Goal: Task Accomplishment & Management: Use online tool/utility

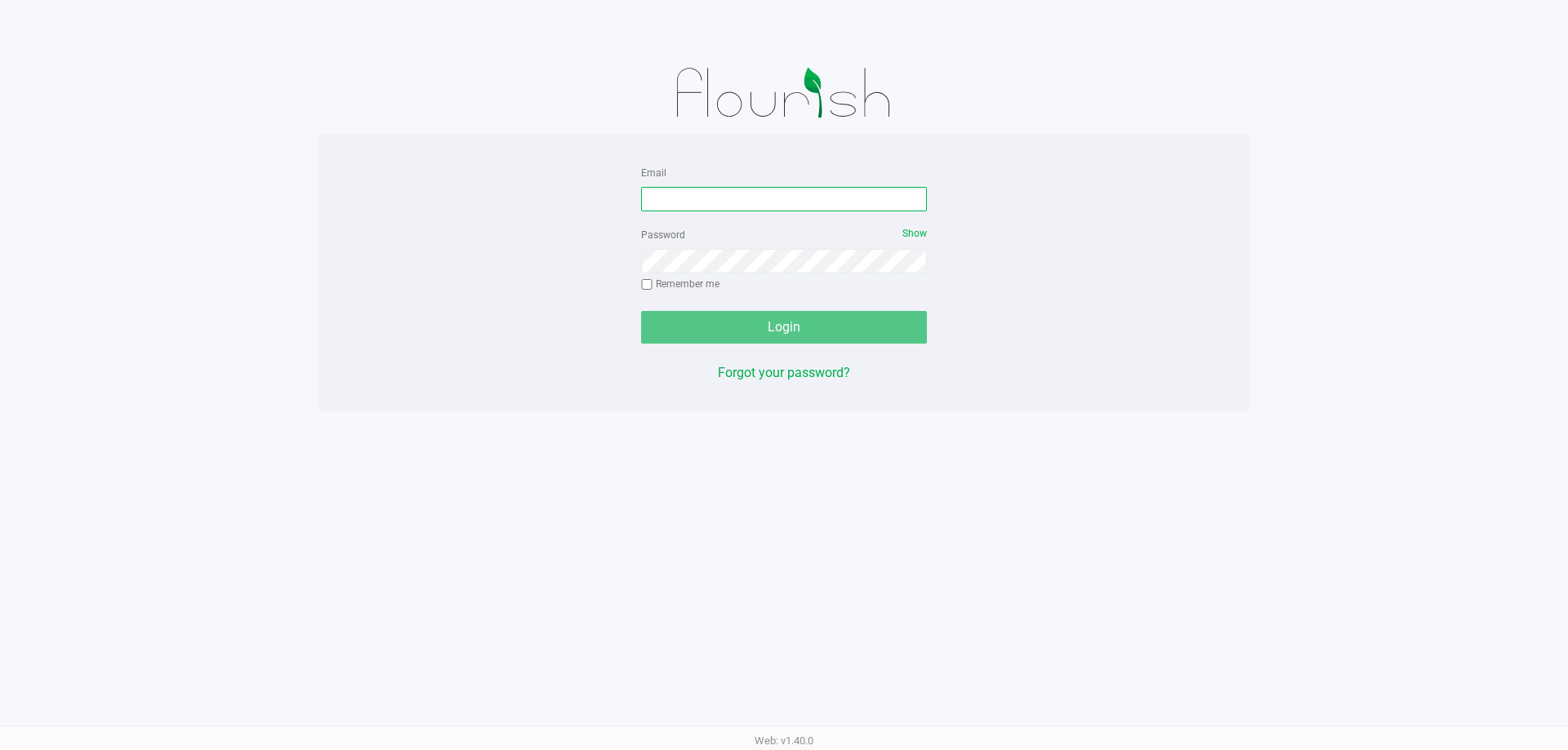
click at [718, 206] on input "Email" at bounding box center [783, 199] width 286 height 25
type input "[EMAIL_ADDRESS][DOMAIN_NAME]"
click at [735, 248] on div "Password Show Remember me" at bounding box center [783, 262] width 286 height 74
click at [641, 311] on button "Login" at bounding box center [783, 327] width 286 height 33
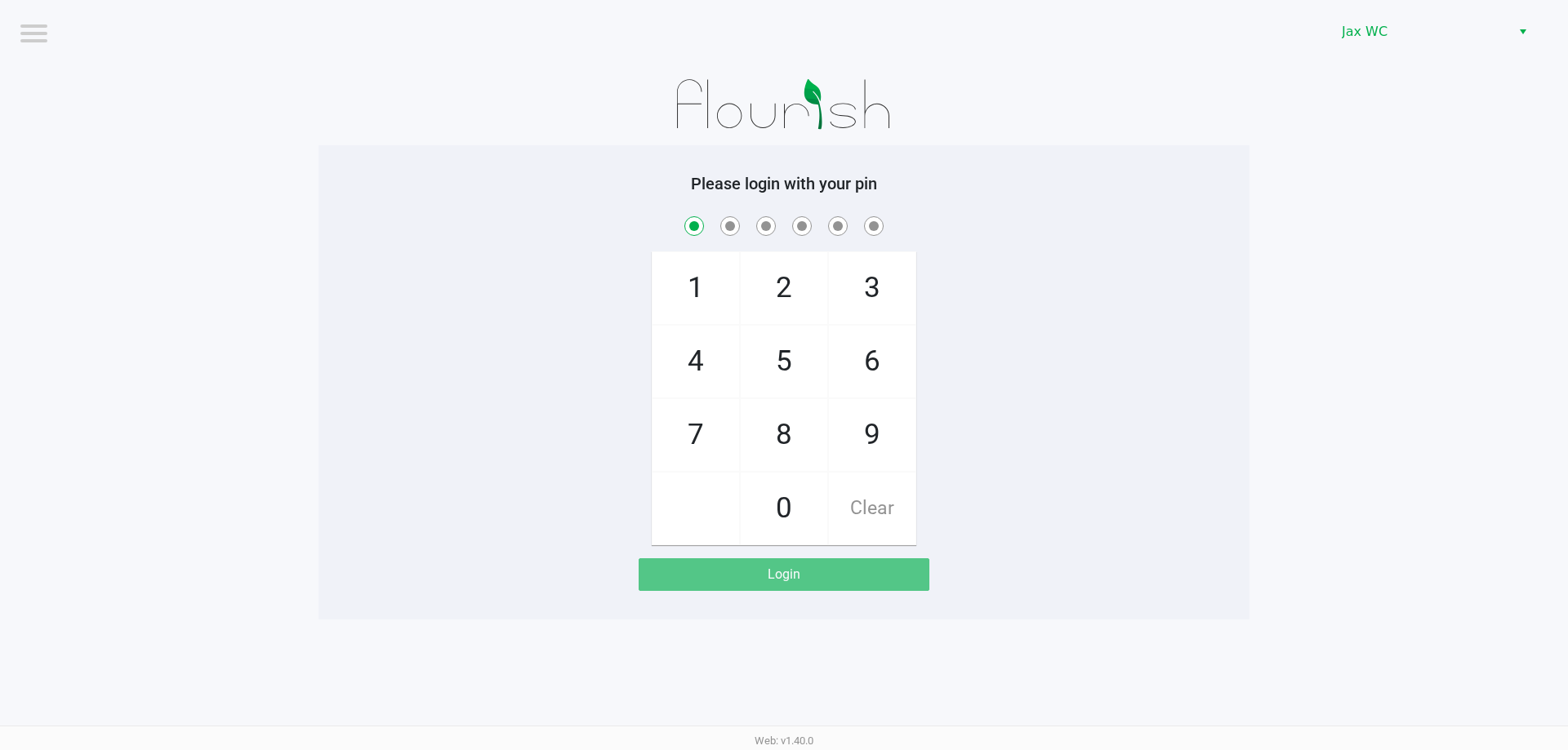
checkbox input "true"
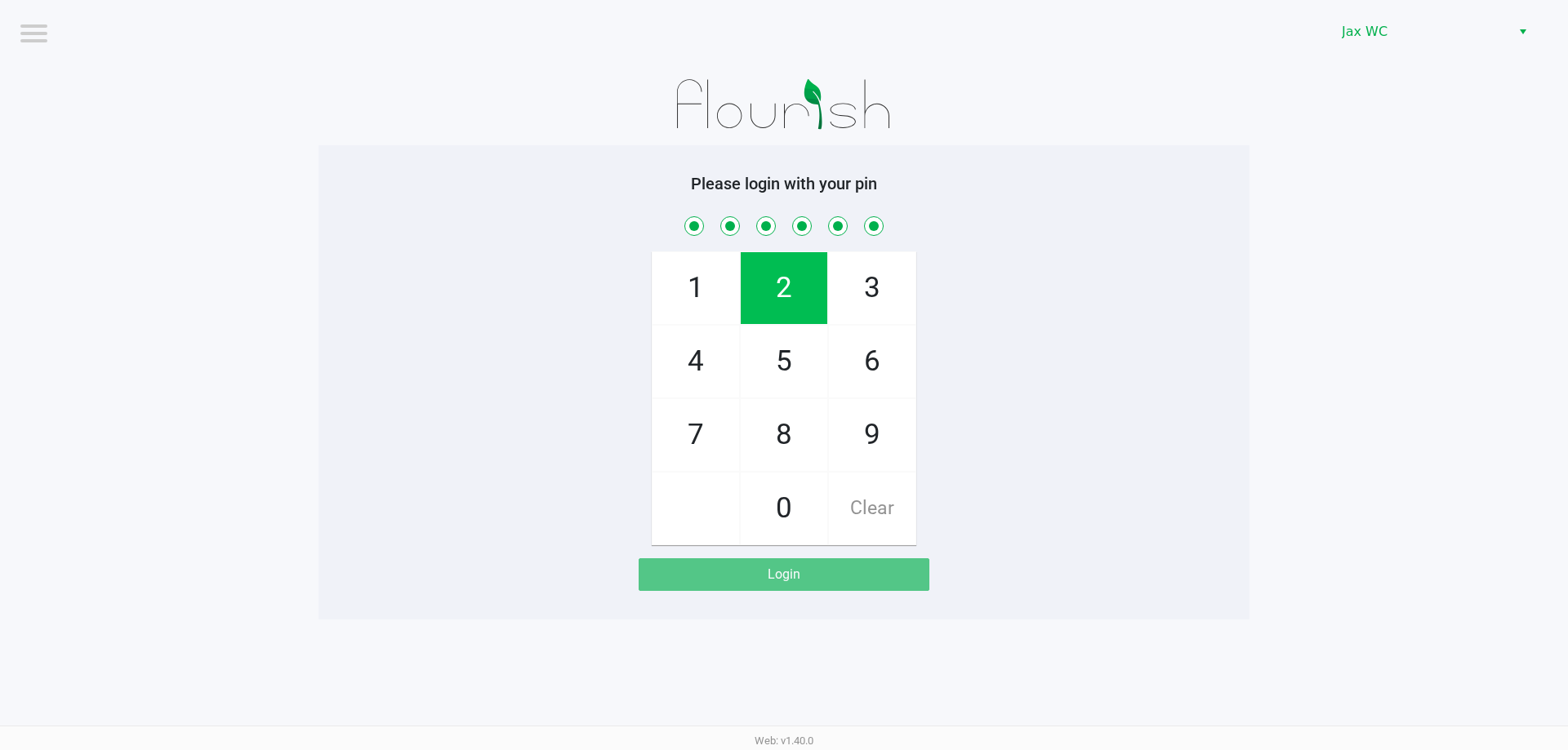
checkbox input "true"
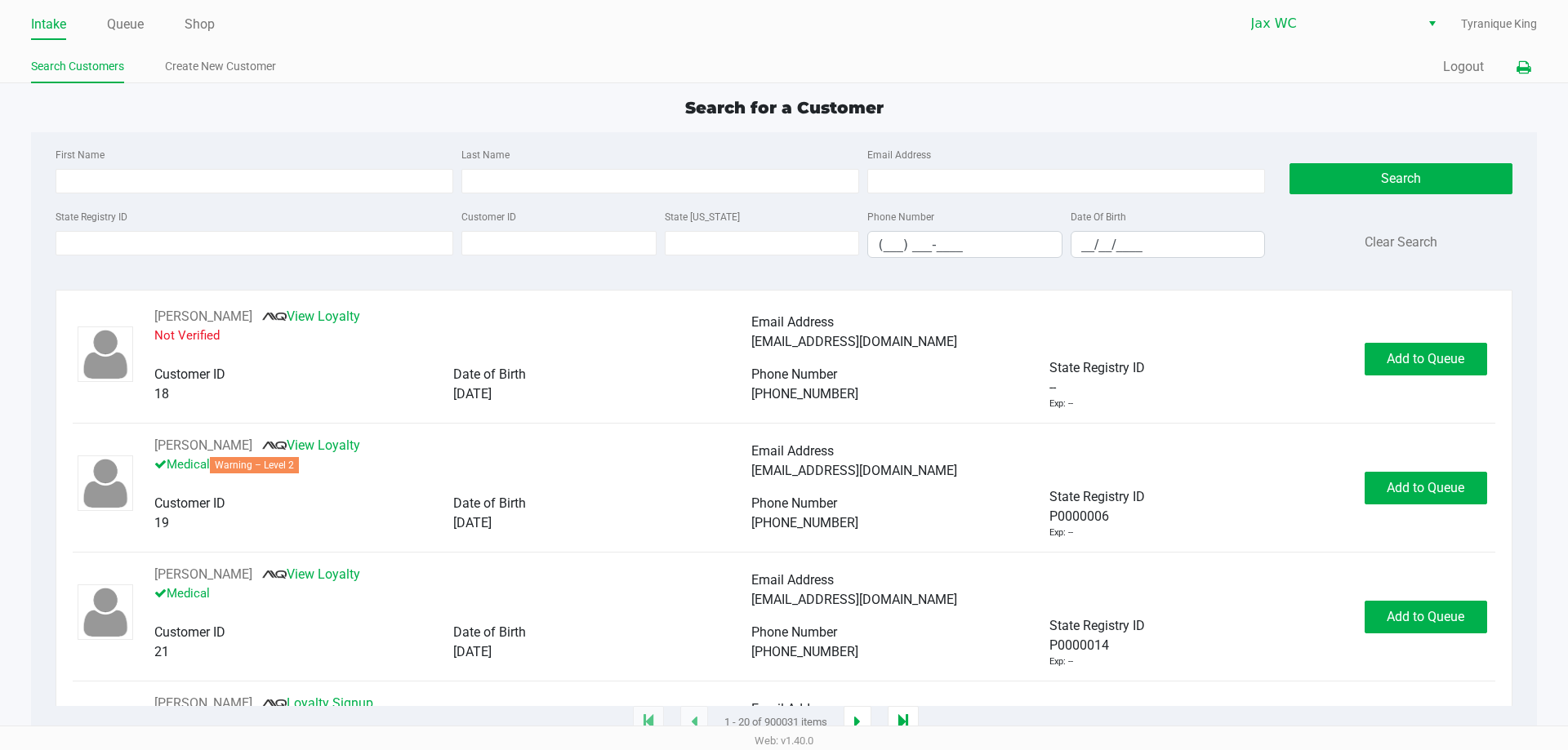
click at [1512, 73] on button at bounding box center [1523, 68] width 27 height 30
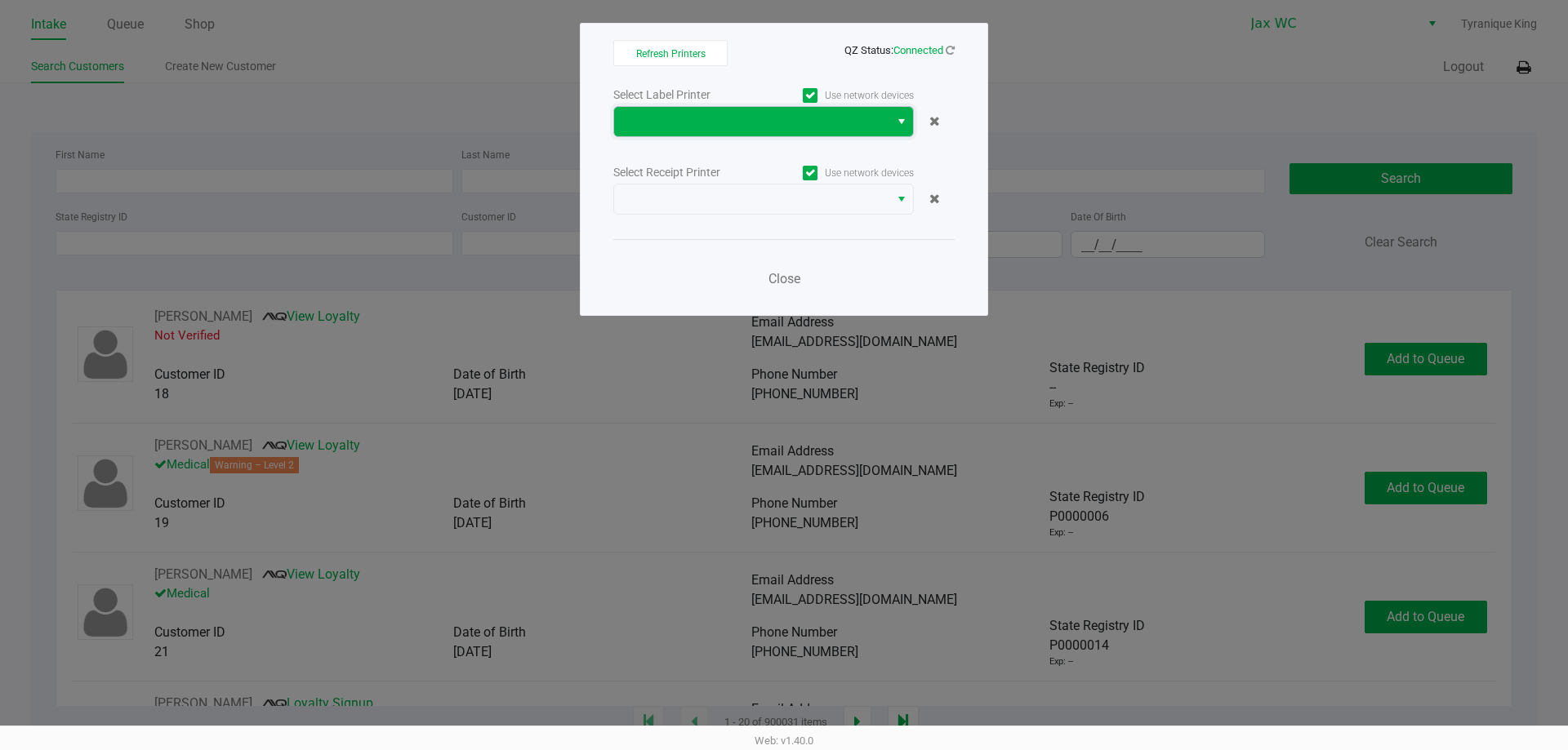
click at [866, 117] on span at bounding box center [751, 121] width 256 height 20
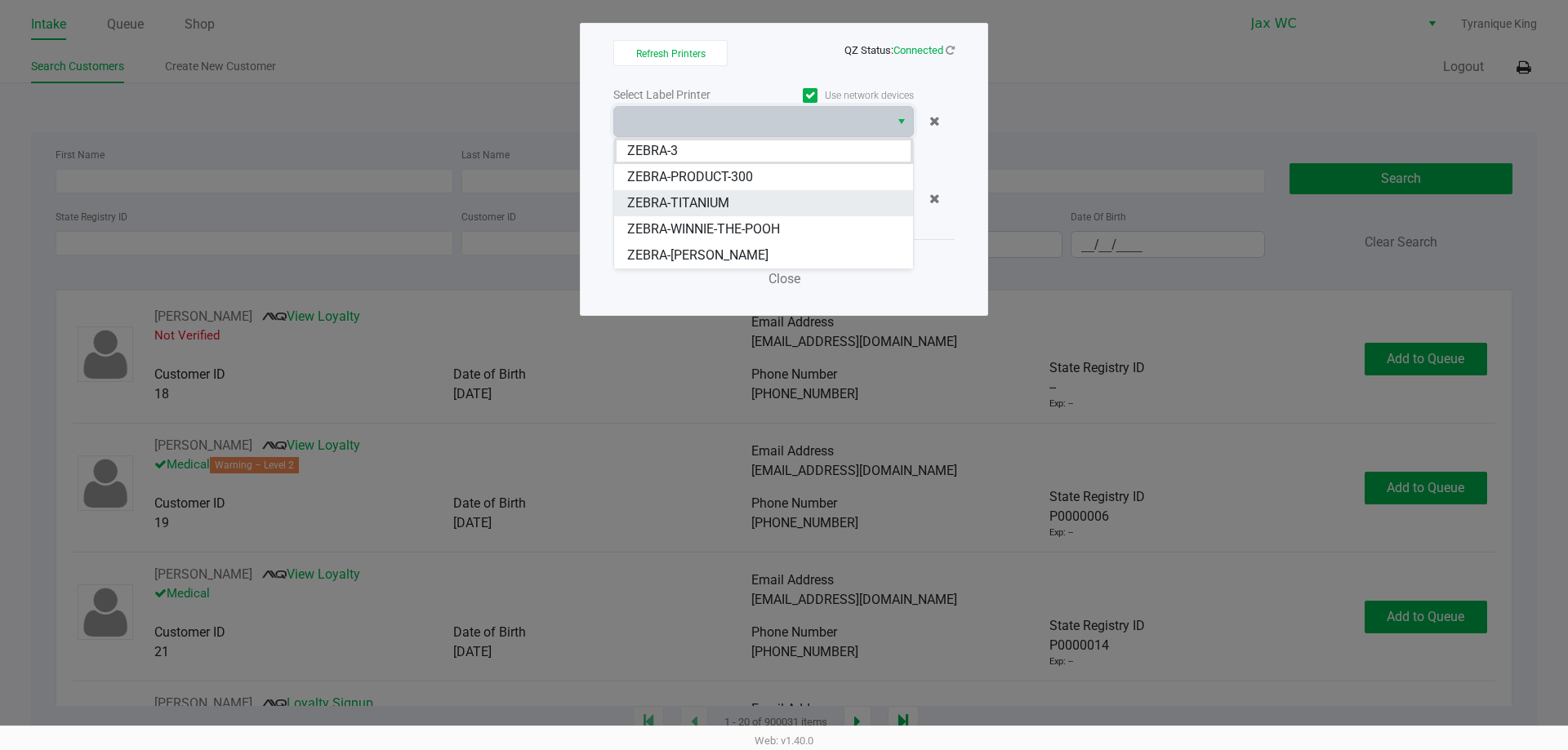
click at [686, 204] on span "ZEBRA-TITANIUM" at bounding box center [678, 204] width 102 height 20
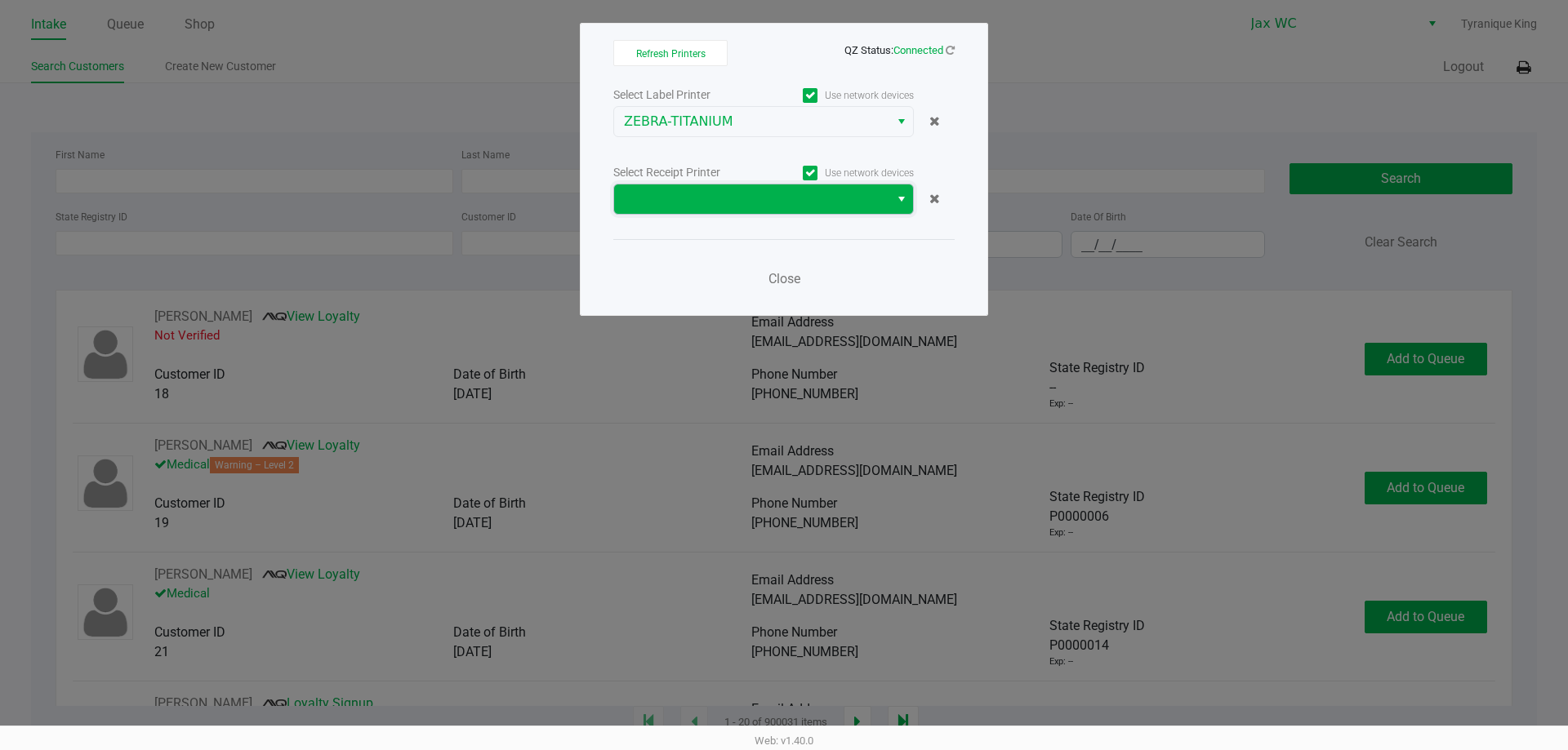
click at [700, 200] on span at bounding box center [751, 199] width 256 height 20
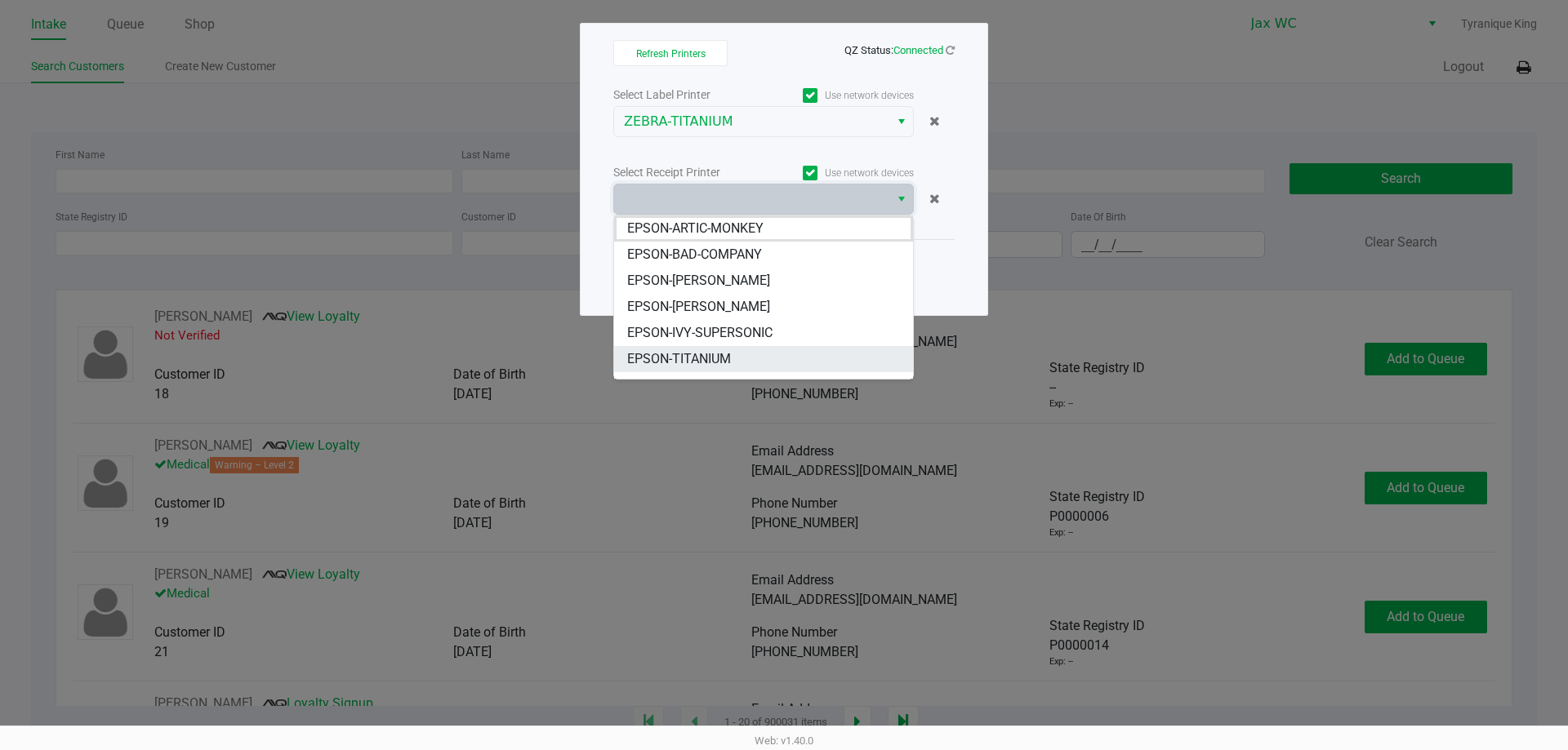
click at [722, 354] on span "EPSON-TITANIUM" at bounding box center [679, 359] width 103 height 20
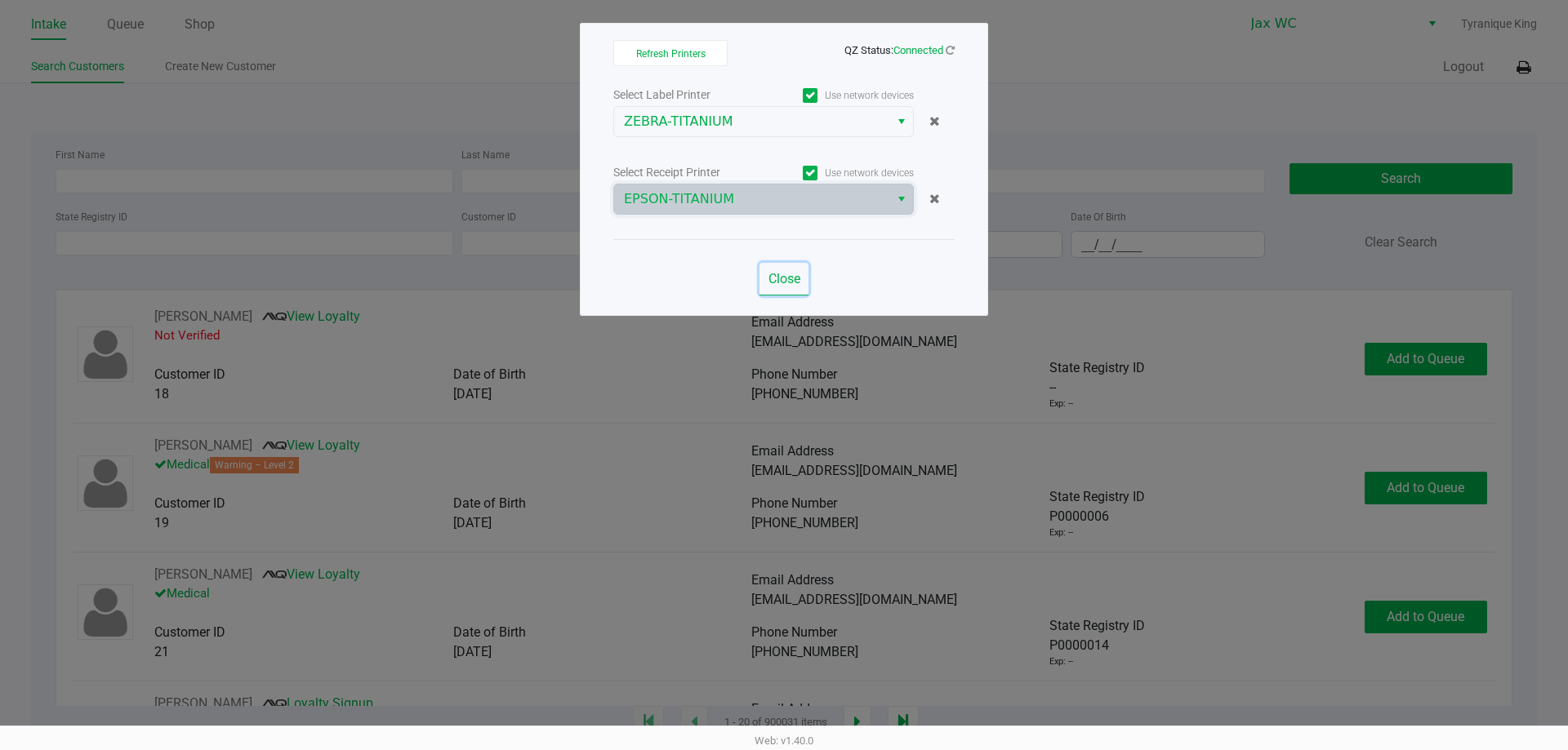
click at [764, 281] on button "Close" at bounding box center [783, 279] width 49 height 33
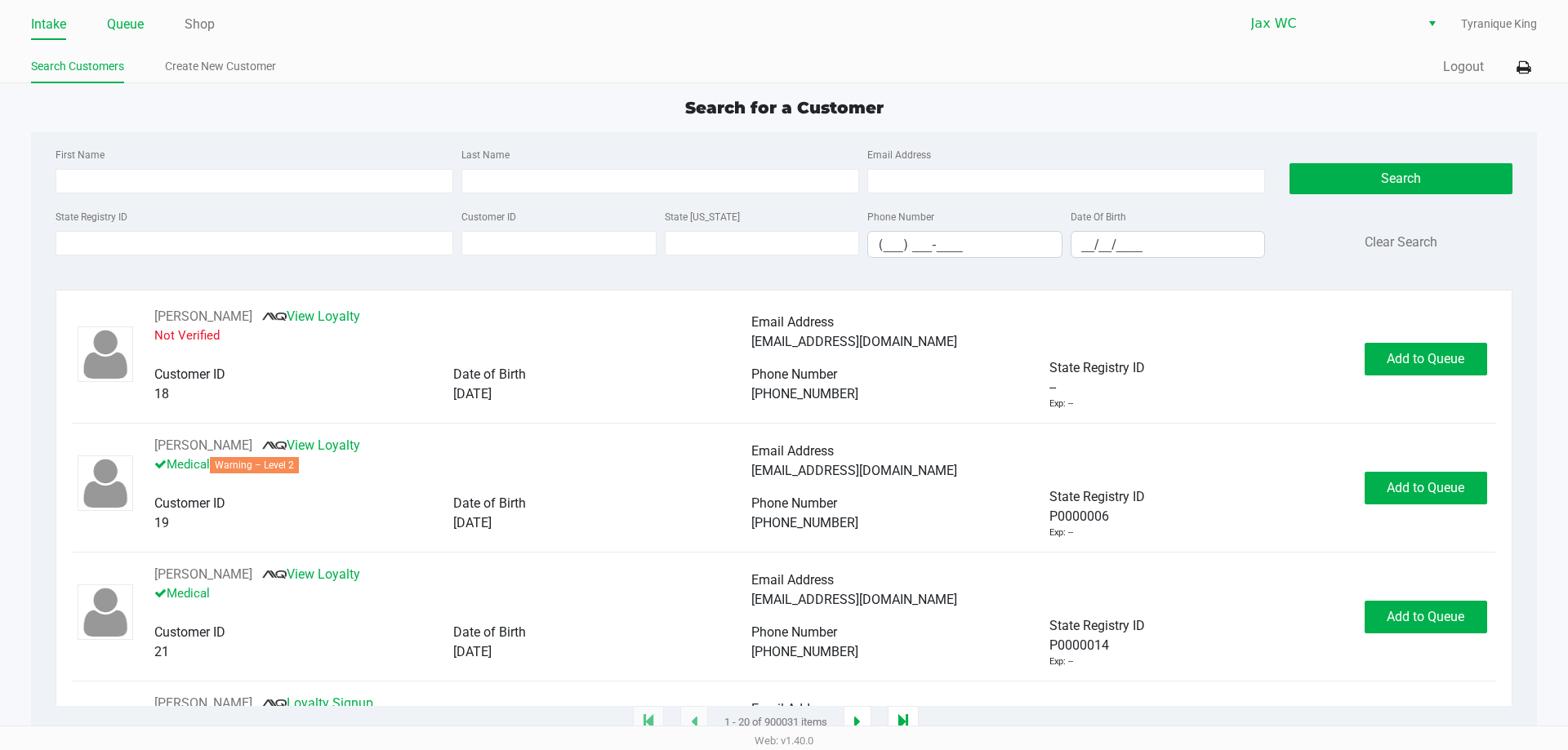
click at [125, 13] on link "Queue" at bounding box center [125, 24] width 37 height 23
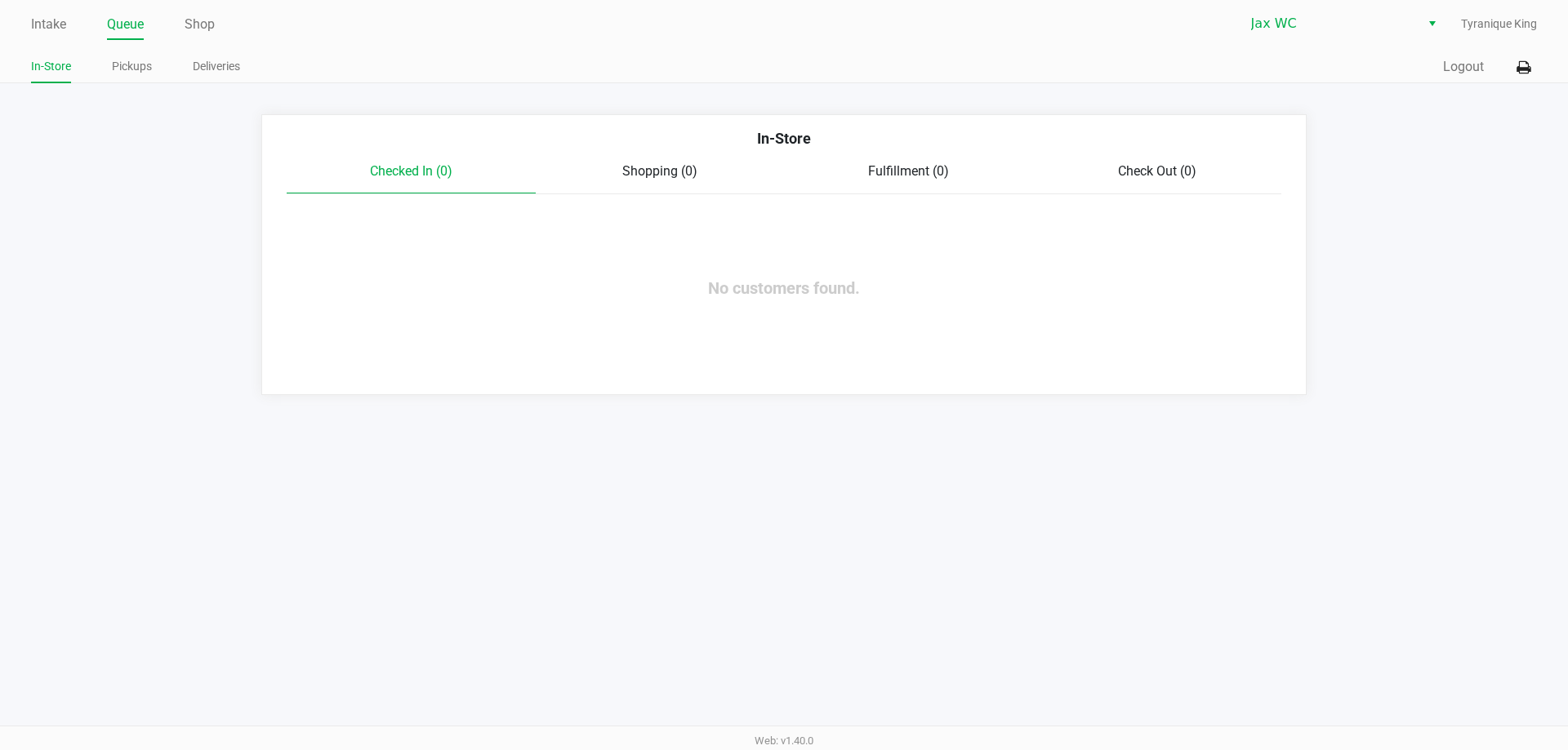
click at [104, 75] on ul "In-Store Pickups Deliveries" at bounding box center [407, 69] width 753 height 28
click at [127, 69] on link "Pickups" at bounding box center [131, 67] width 40 height 21
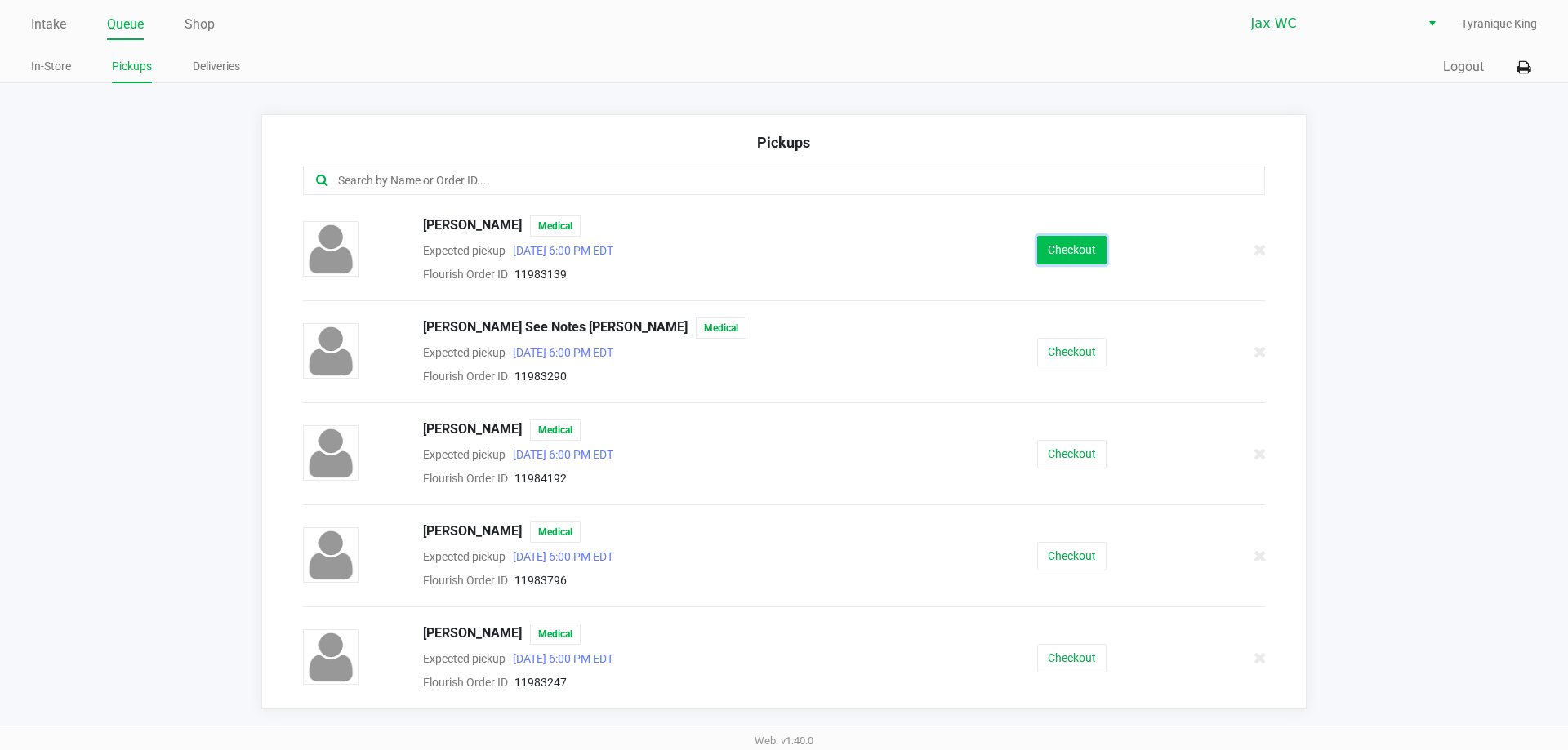
click at [1068, 249] on button "Checkout" at bounding box center [1073, 250] width 70 height 29
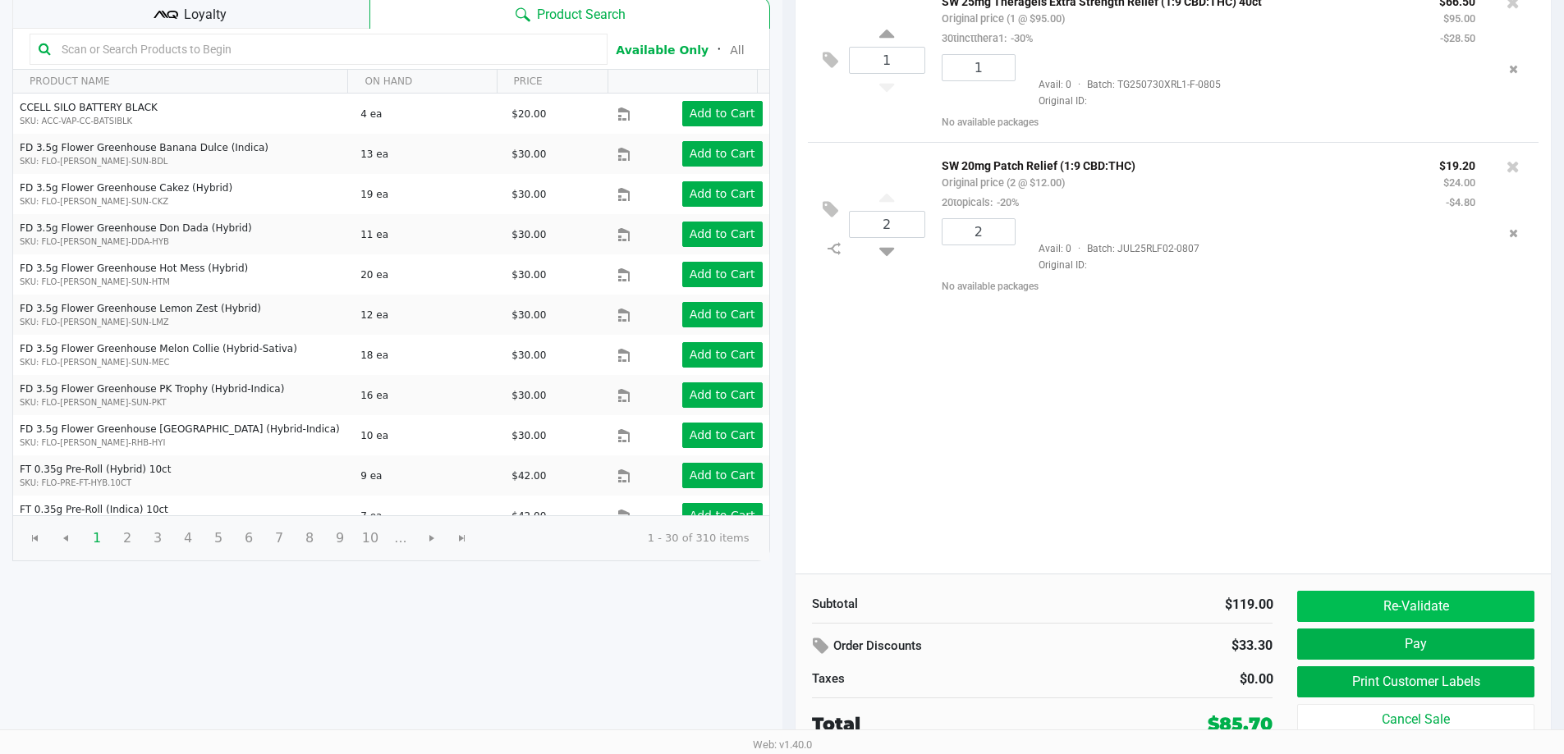
scroll to position [168, 0]
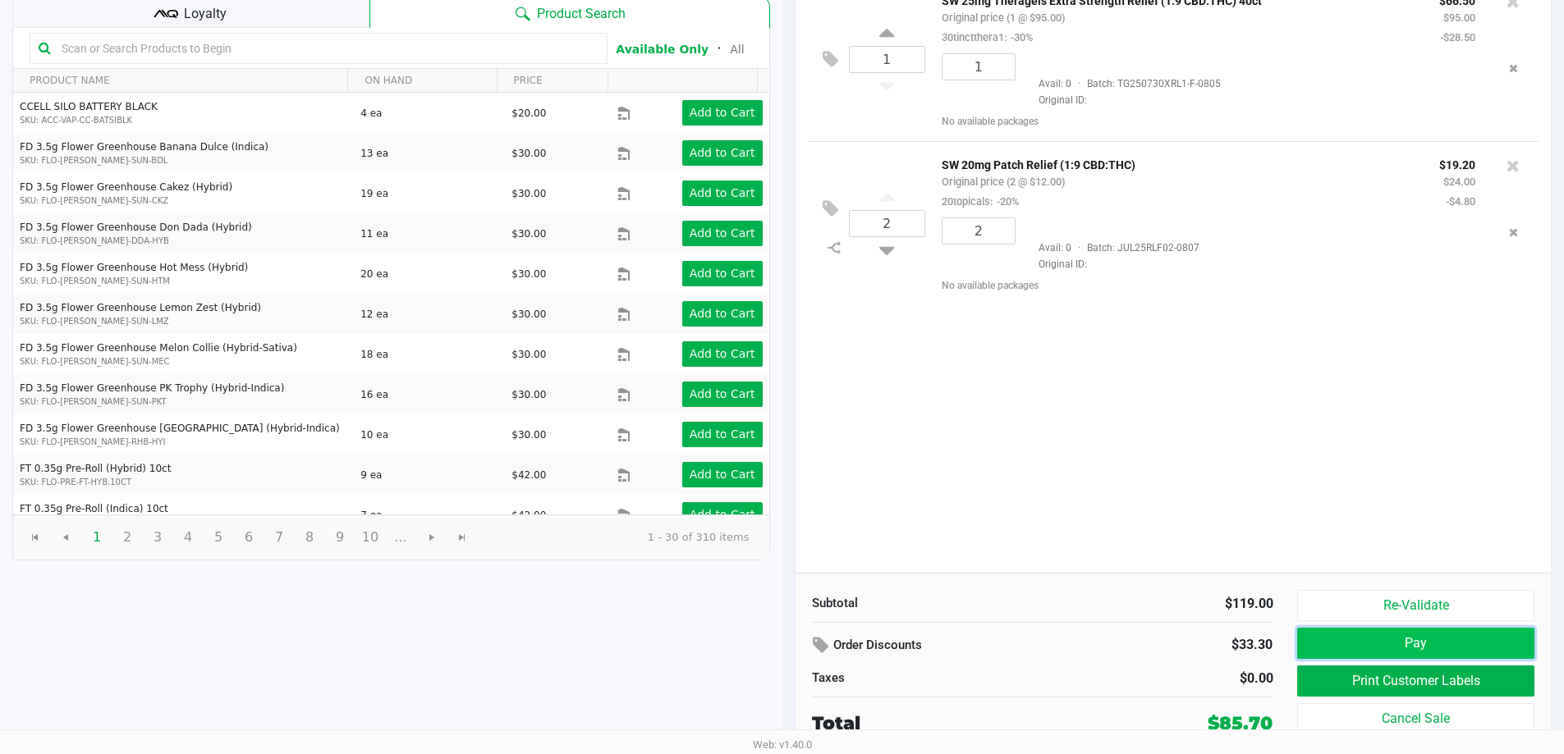
click at [1423, 639] on button "Pay" at bounding box center [1415, 643] width 236 height 31
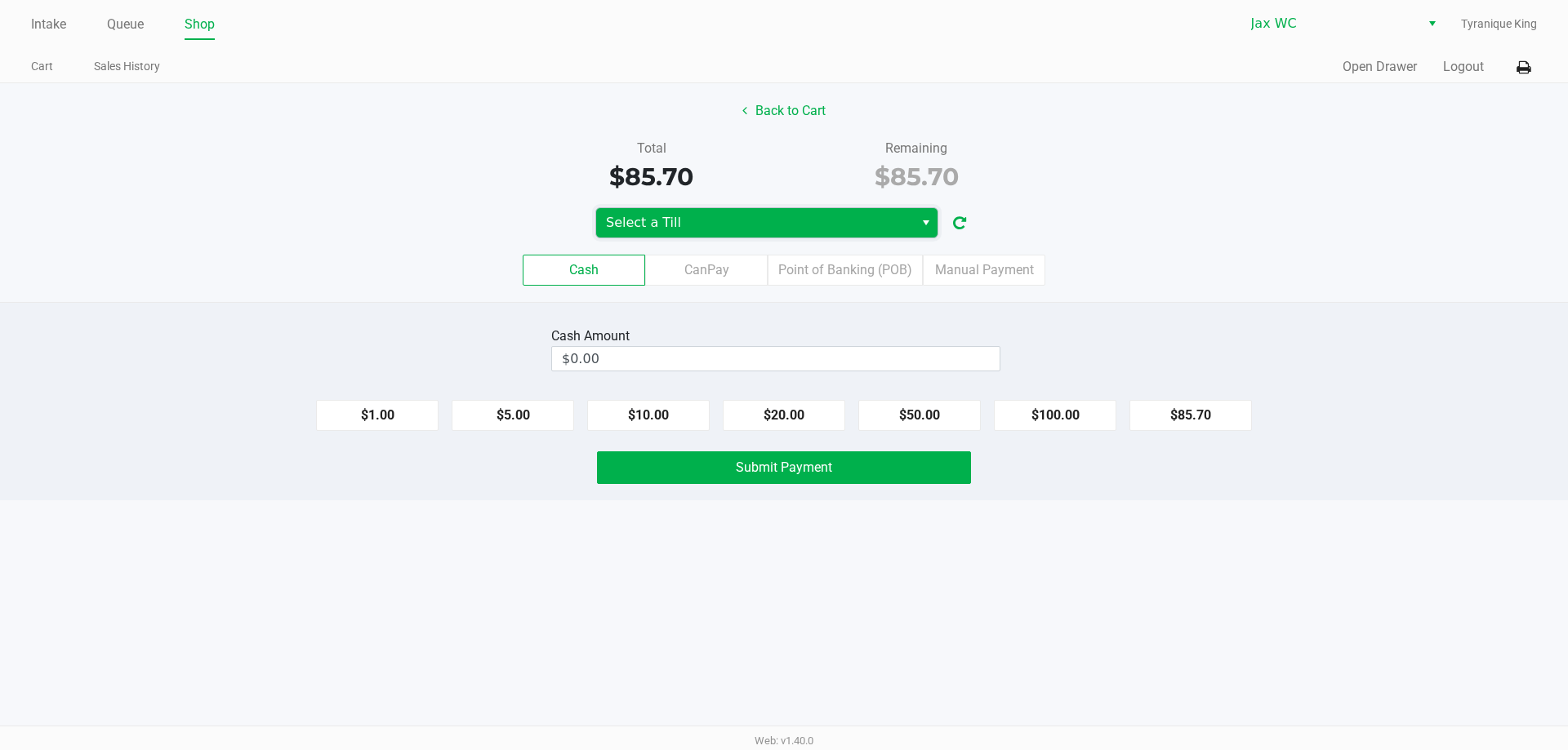
click at [845, 226] on span "Select a Till" at bounding box center [755, 223] width 298 height 20
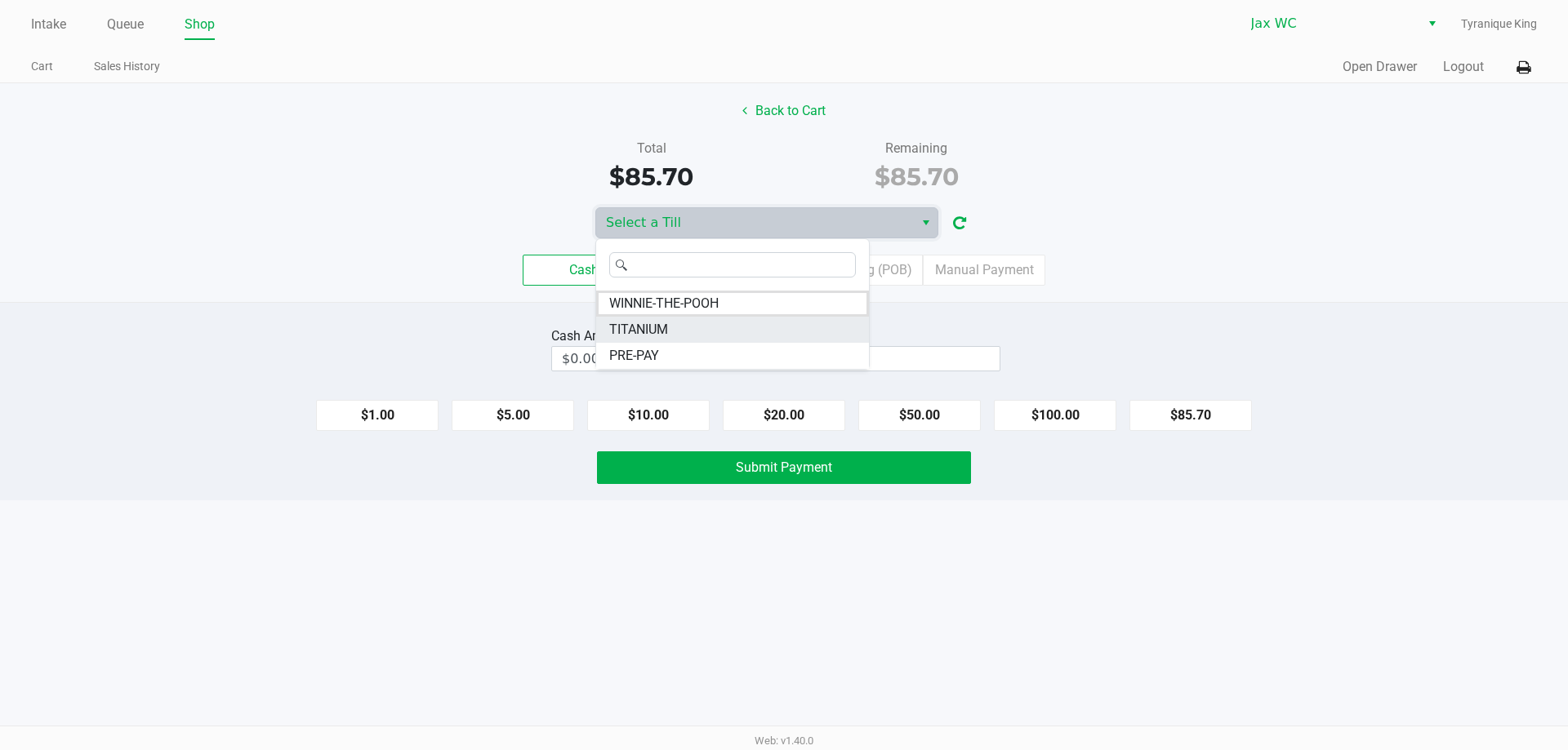
click at [679, 331] on li "TITANIUM" at bounding box center [732, 330] width 273 height 26
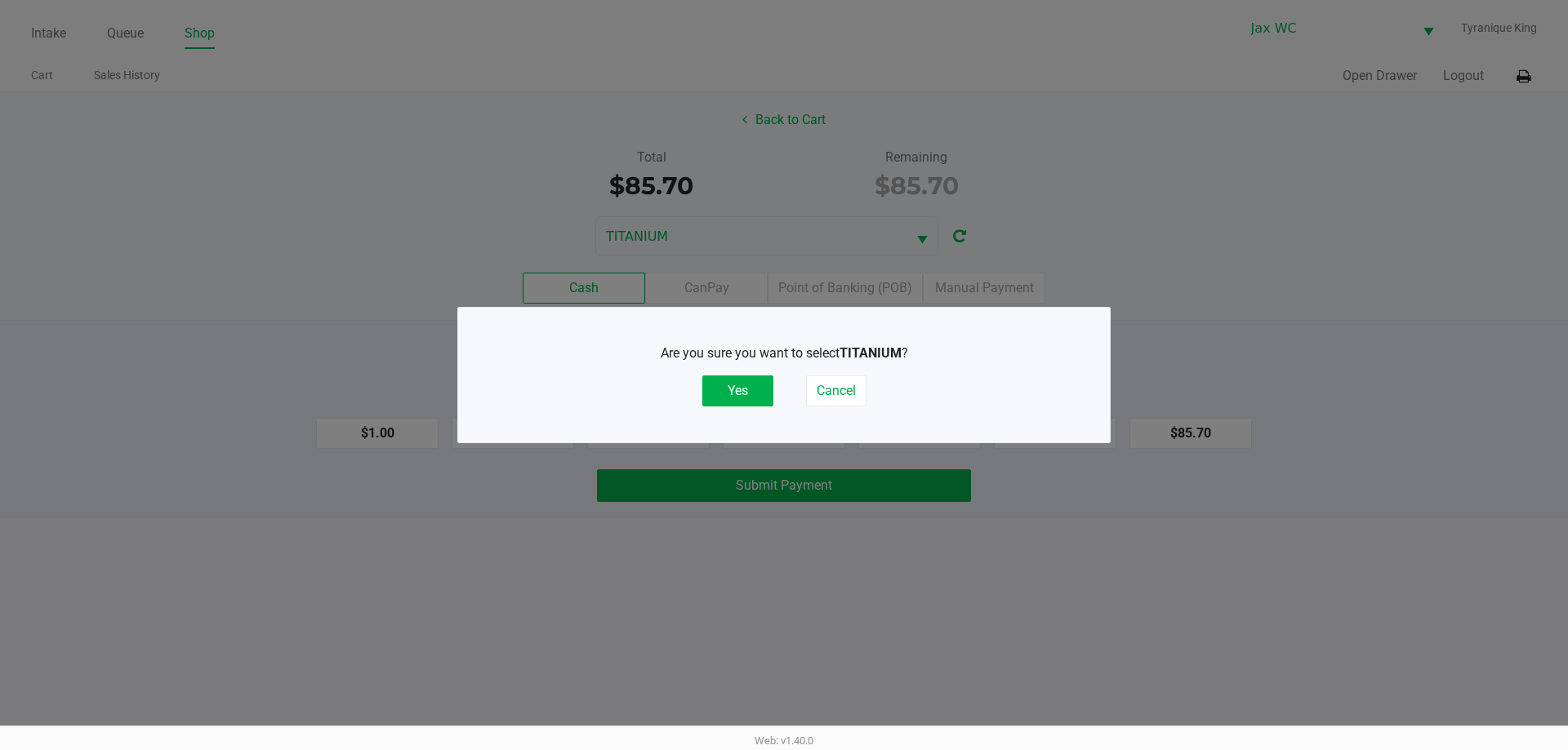
click at [740, 408] on div "Are you sure you want to select TITANIUM ? Yes Cancel" at bounding box center [783, 375] width 586 height 102
click at [740, 394] on button "Yes" at bounding box center [737, 391] width 71 height 31
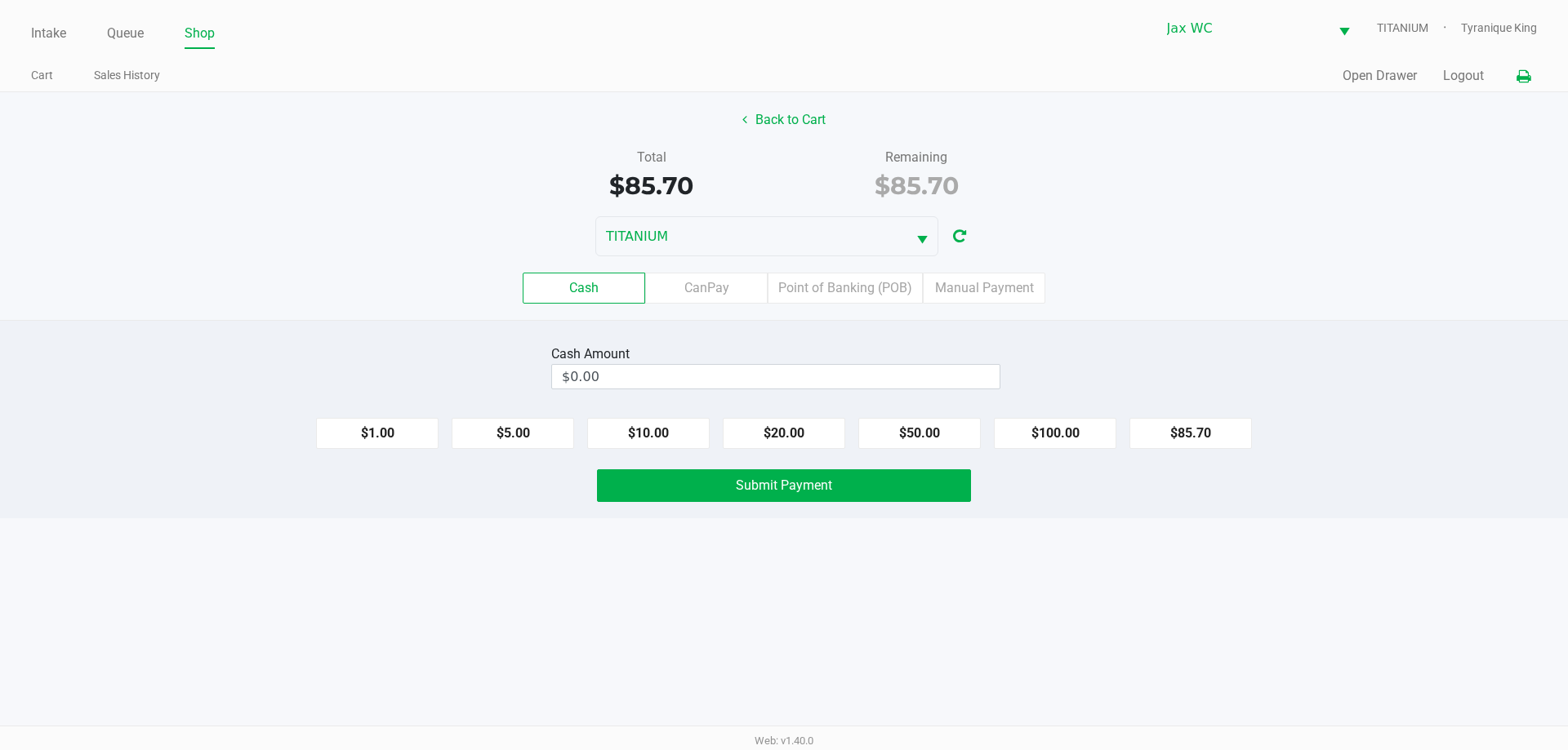
click at [1536, 64] on button at bounding box center [1523, 77] width 27 height 30
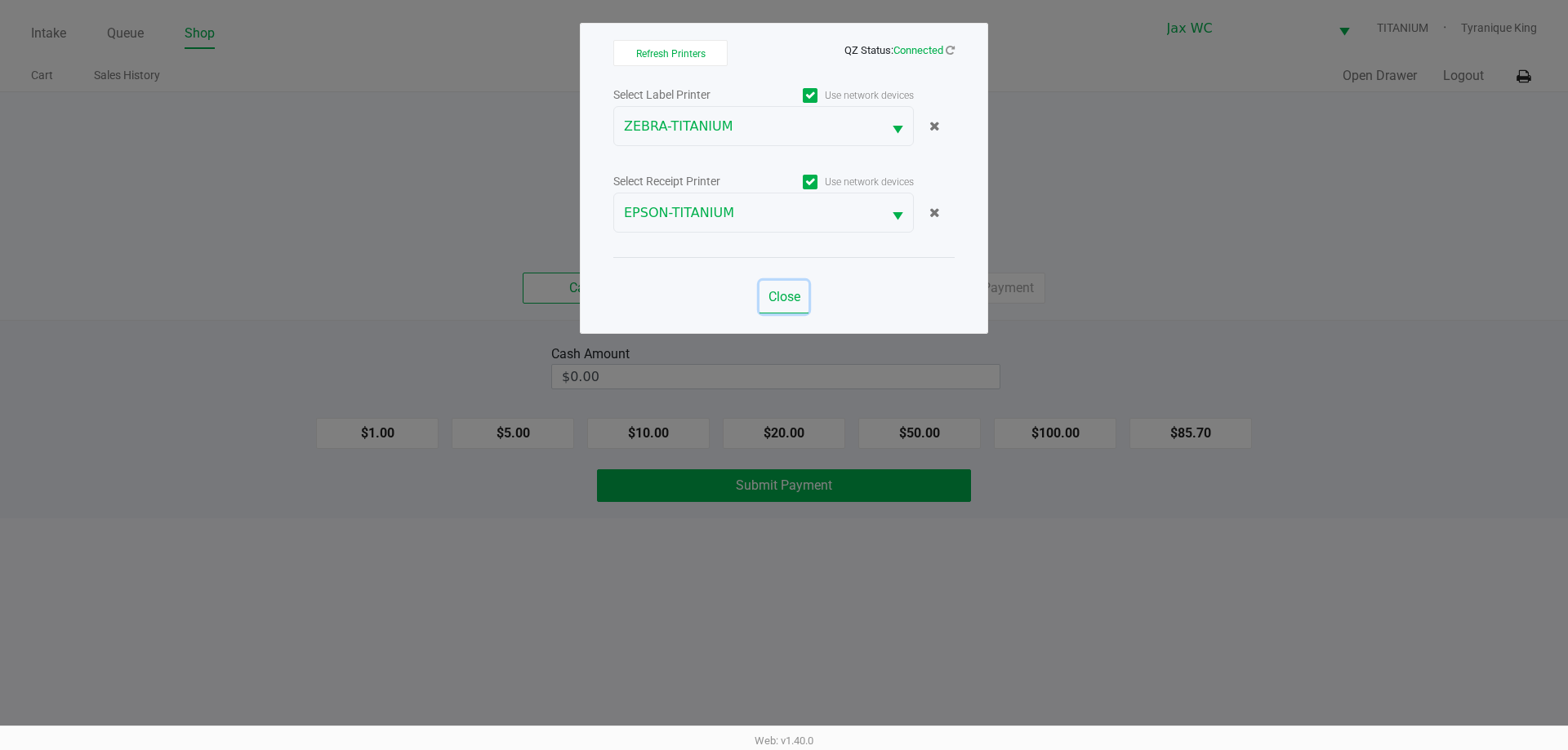
click at [782, 296] on span "Close" at bounding box center [784, 297] width 32 height 16
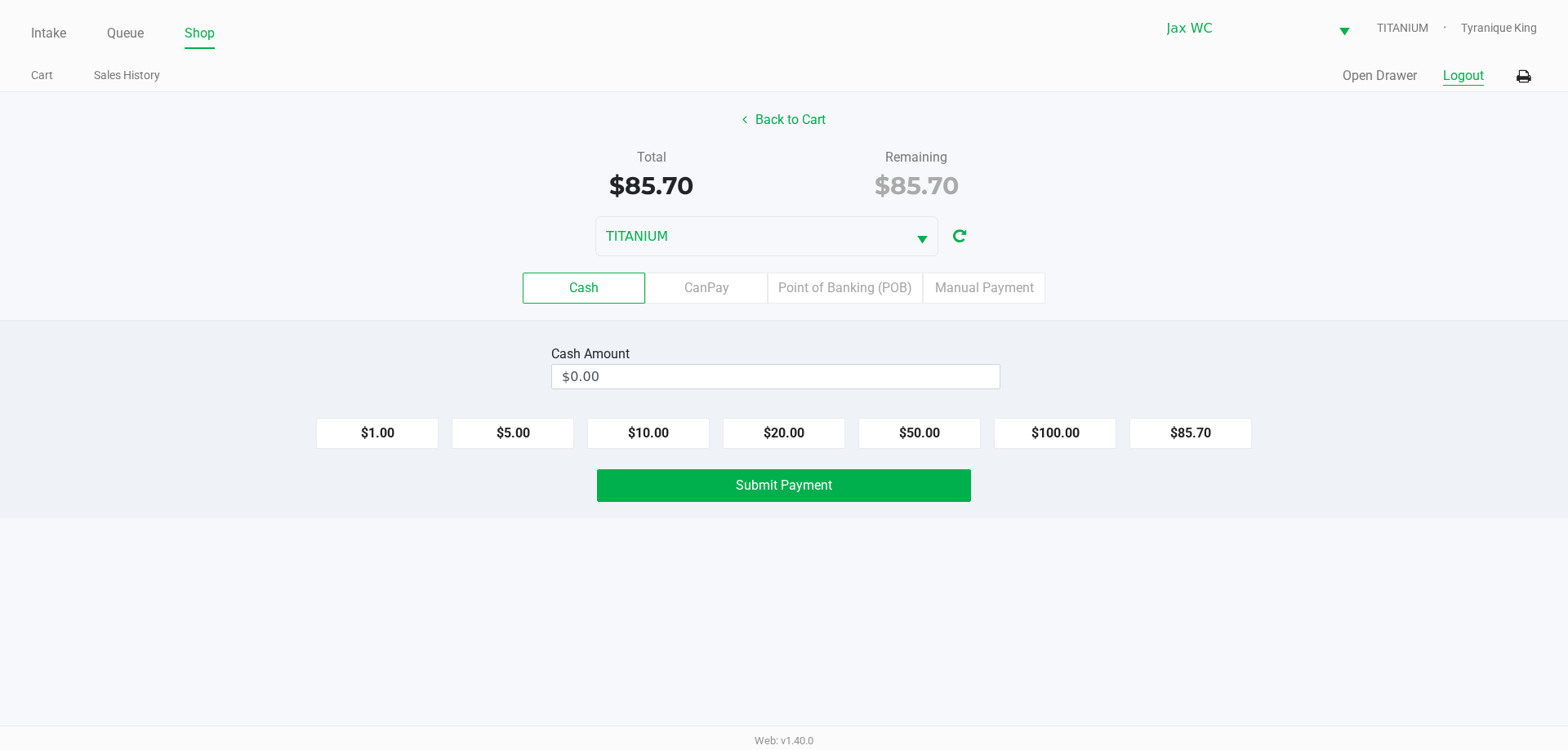
click at [1446, 83] on button "Logout" at bounding box center [1464, 76] width 41 height 20
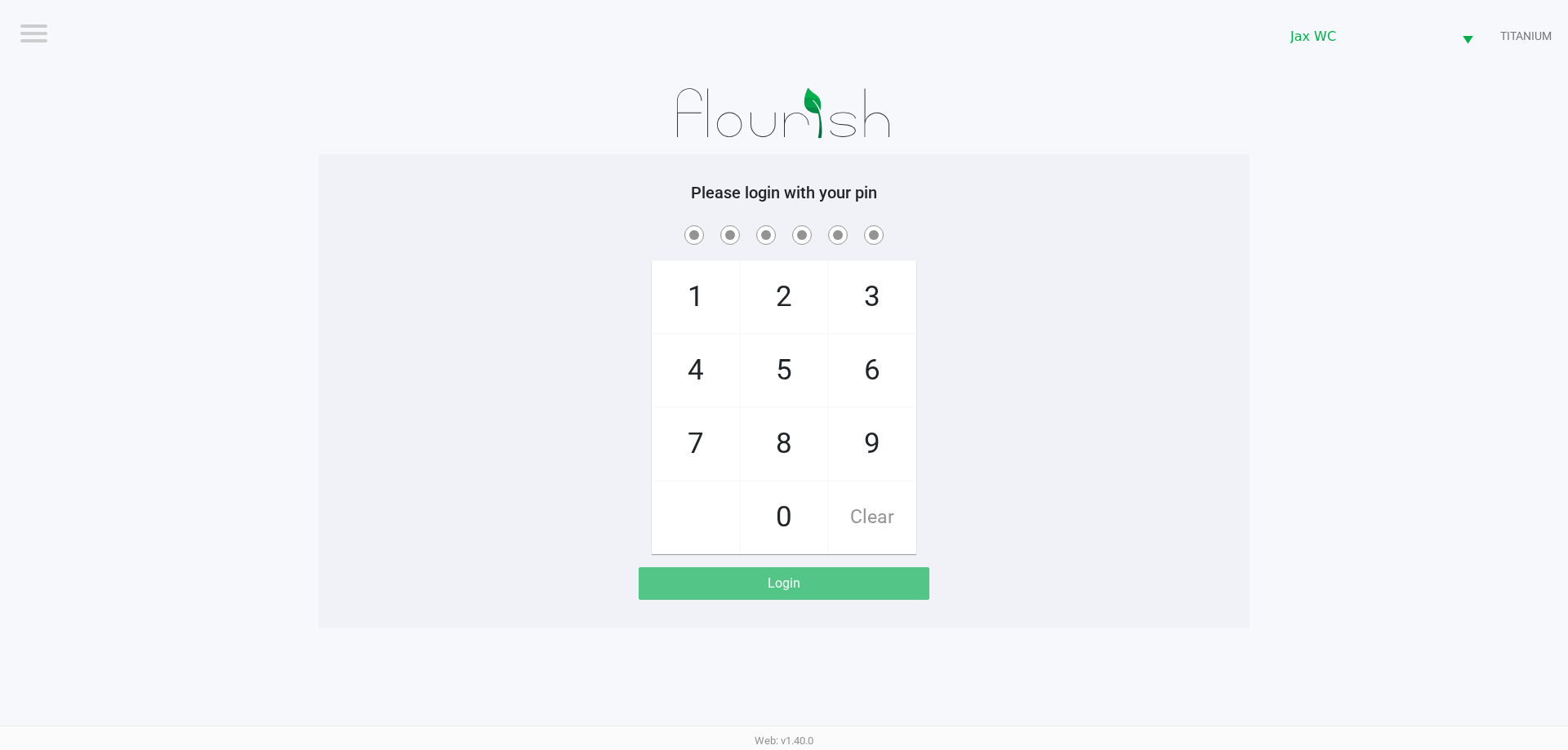
click at [1054, 288] on div "1 4 7 2 5 8 0 3 6 9 Clear" at bounding box center [784, 388] width 931 height 332
checkbox input "true"
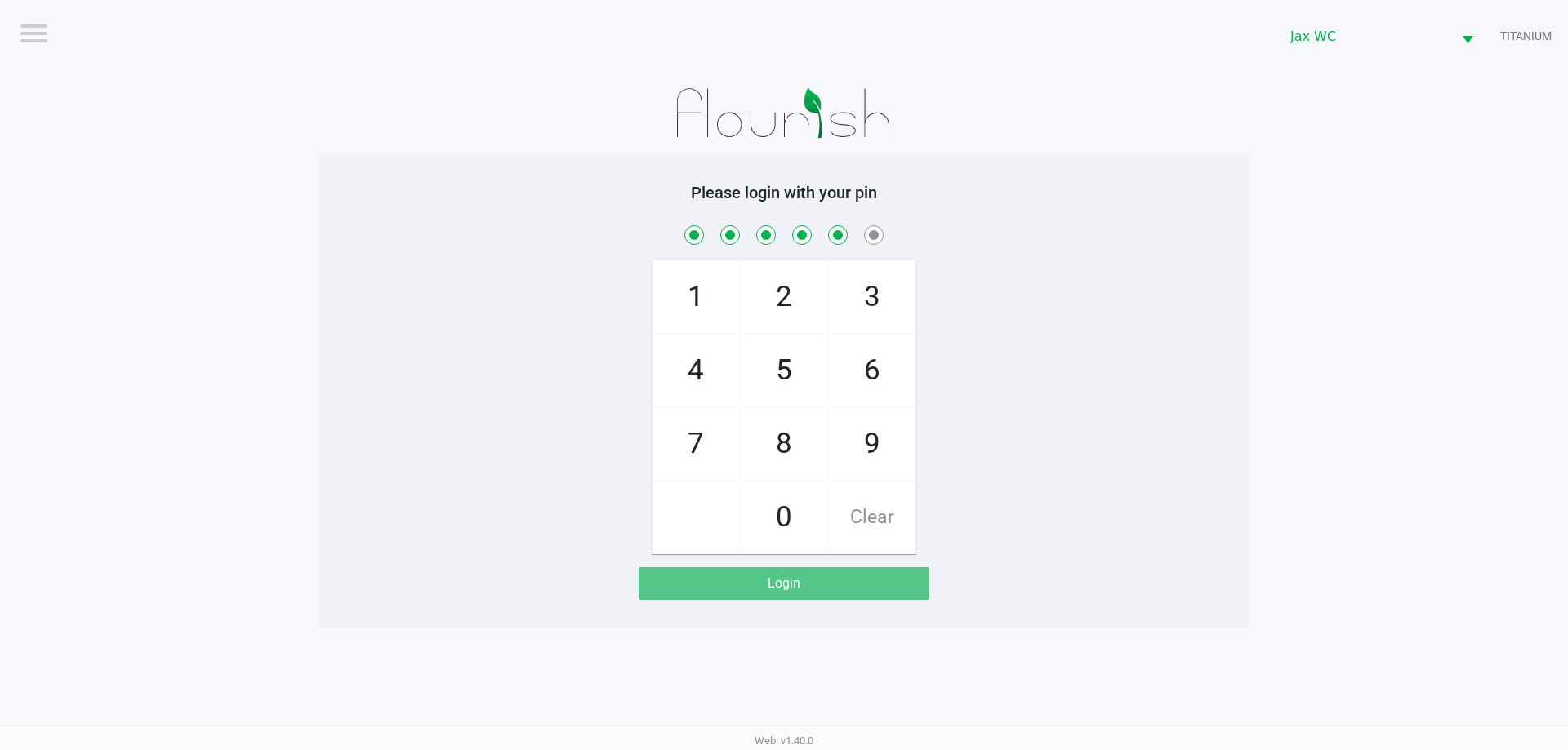
checkbox input "true"
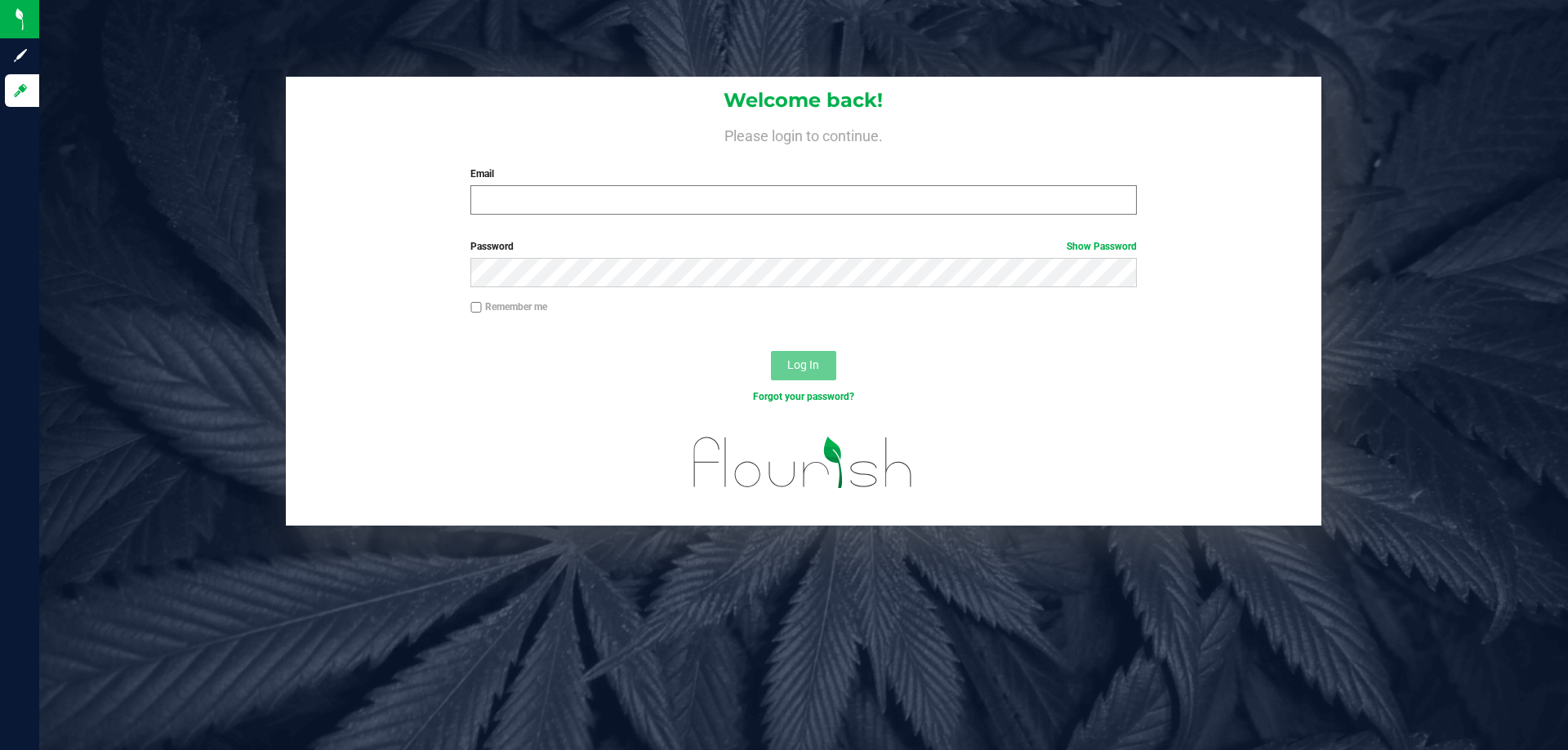
drag, startPoint x: 525, startPoint y: 217, endPoint x: 525, endPoint y: 197, distance: 20.0
click at [525, 212] on div "Welcome back! Please login to continue. Email Required Please format your email…" at bounding box center [803, 152] width 1036 height 151
click at [525, 197] on input "Email" at bounding box center [803, 200] width 666 height 30
type input "[EMAIL_ADDRESS][DOMAIN_NAME]"
click at [540, 288] on div "Password Show Password" at bounding box center [803, 270] width 1036 height 61
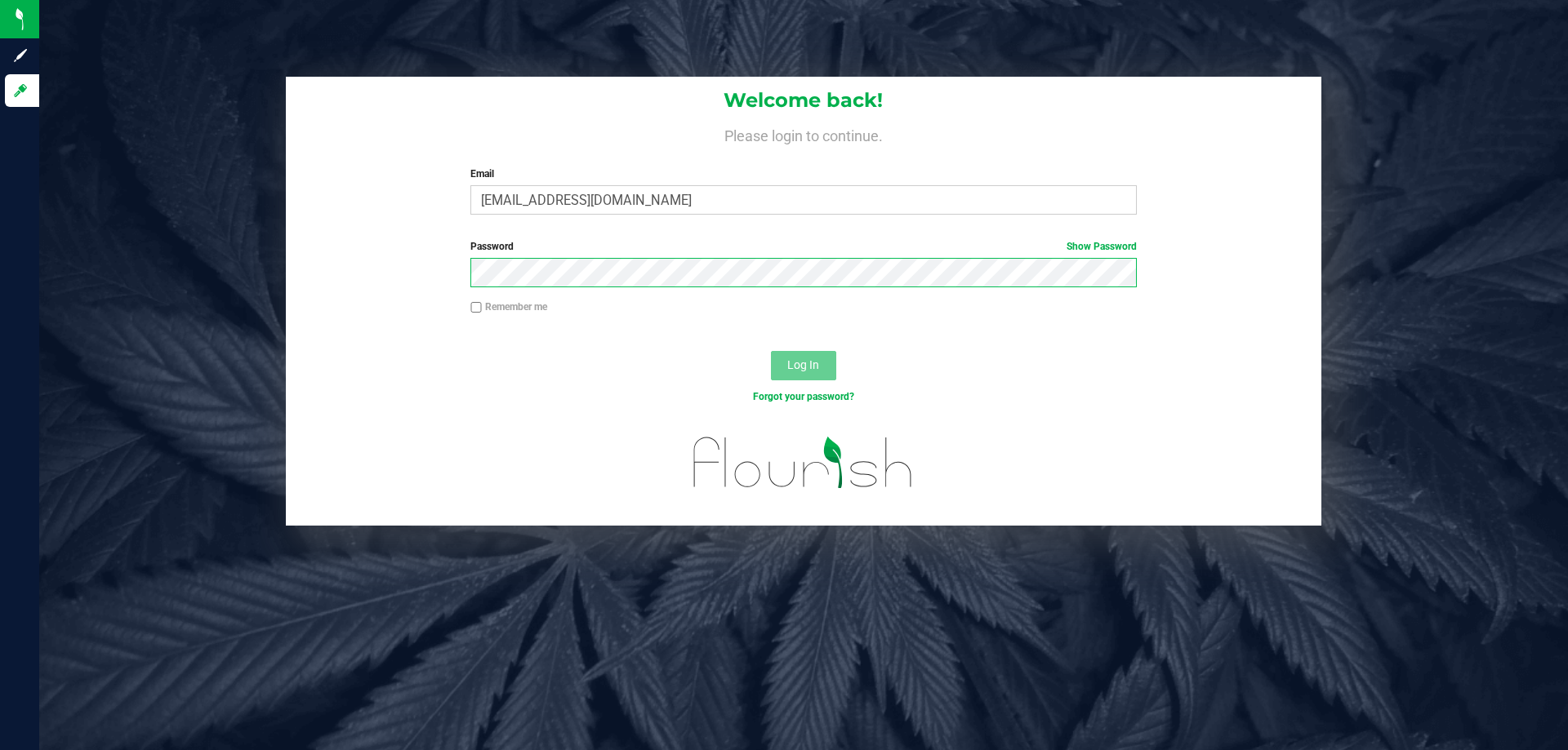
click at [771, 351] on button "Log In" at bounding box center [804, 366] width 66 height 30
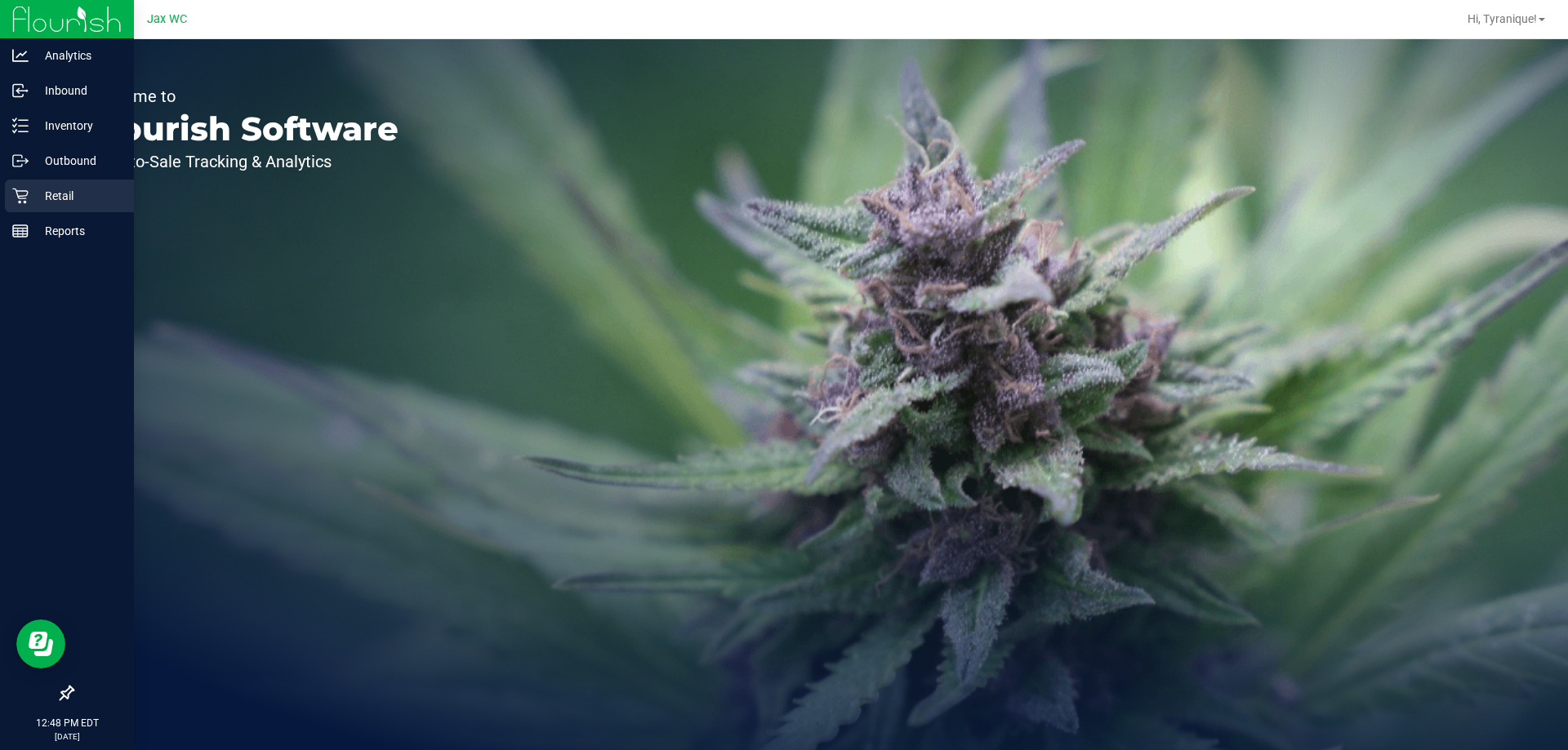
click at [6, 207] on div "Retail" at bounding box center [70, 196] width 129 height 33
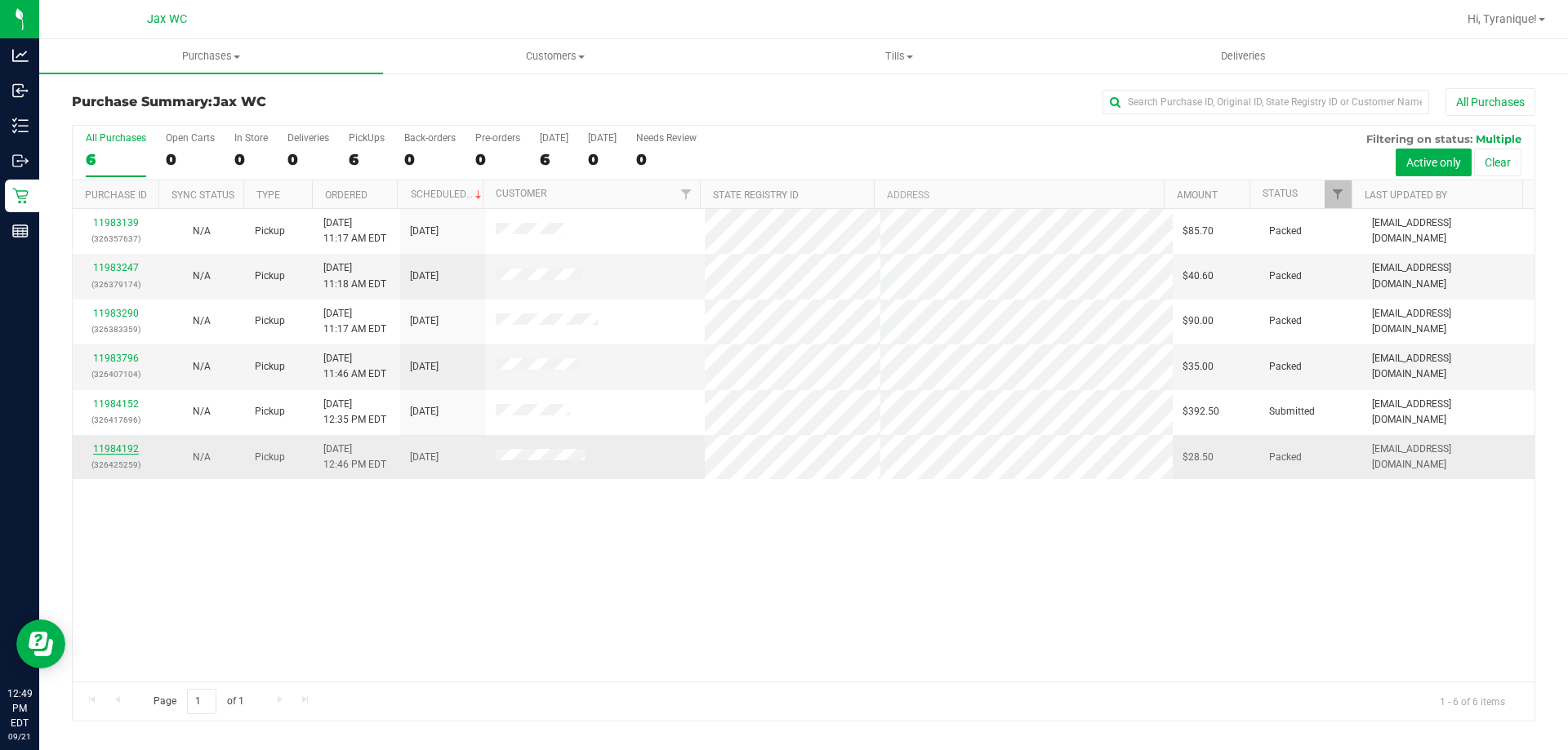
click at [102, 447] on link "11984192" at bounding box center [116, 449] width 46 height 11
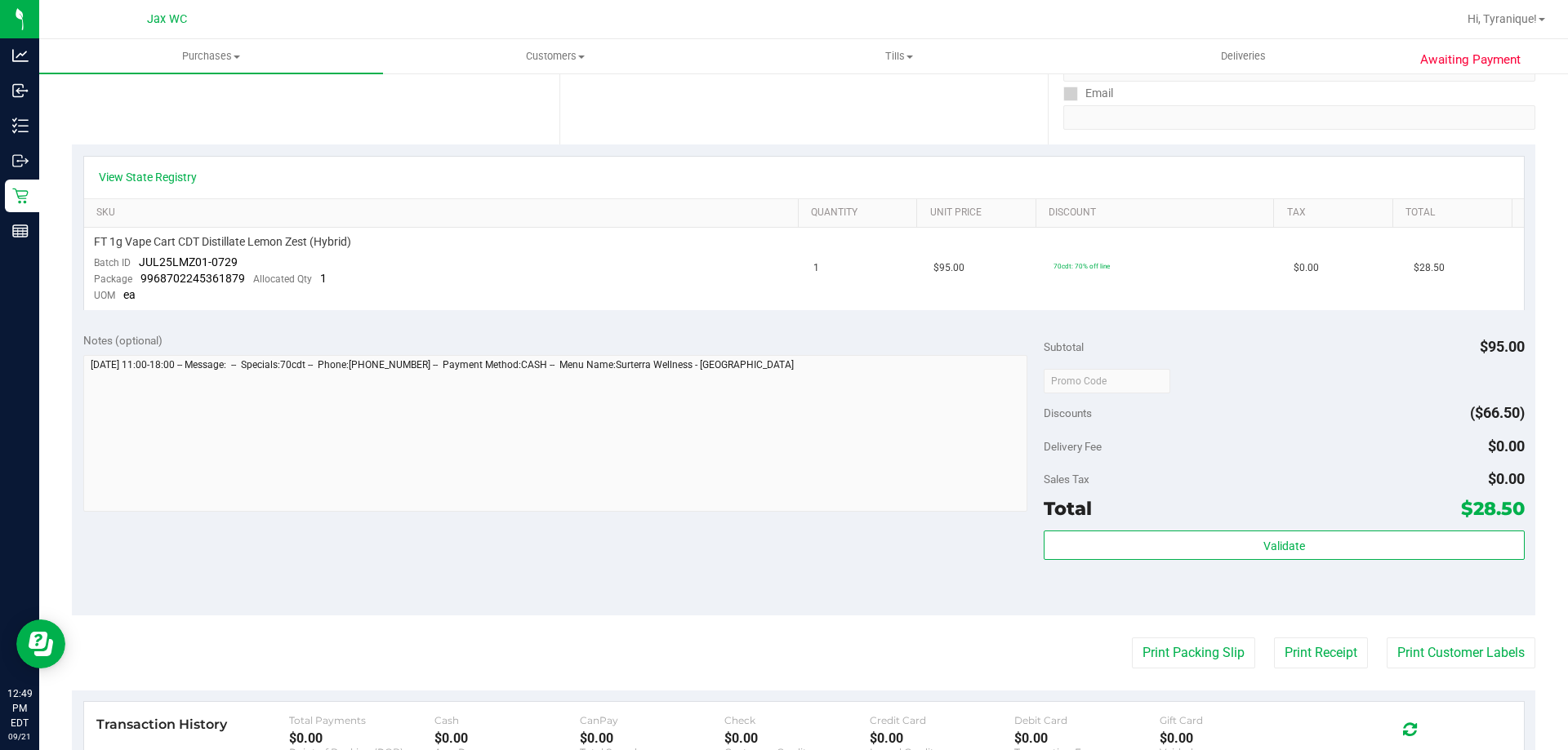
scroll to position [326, 0]
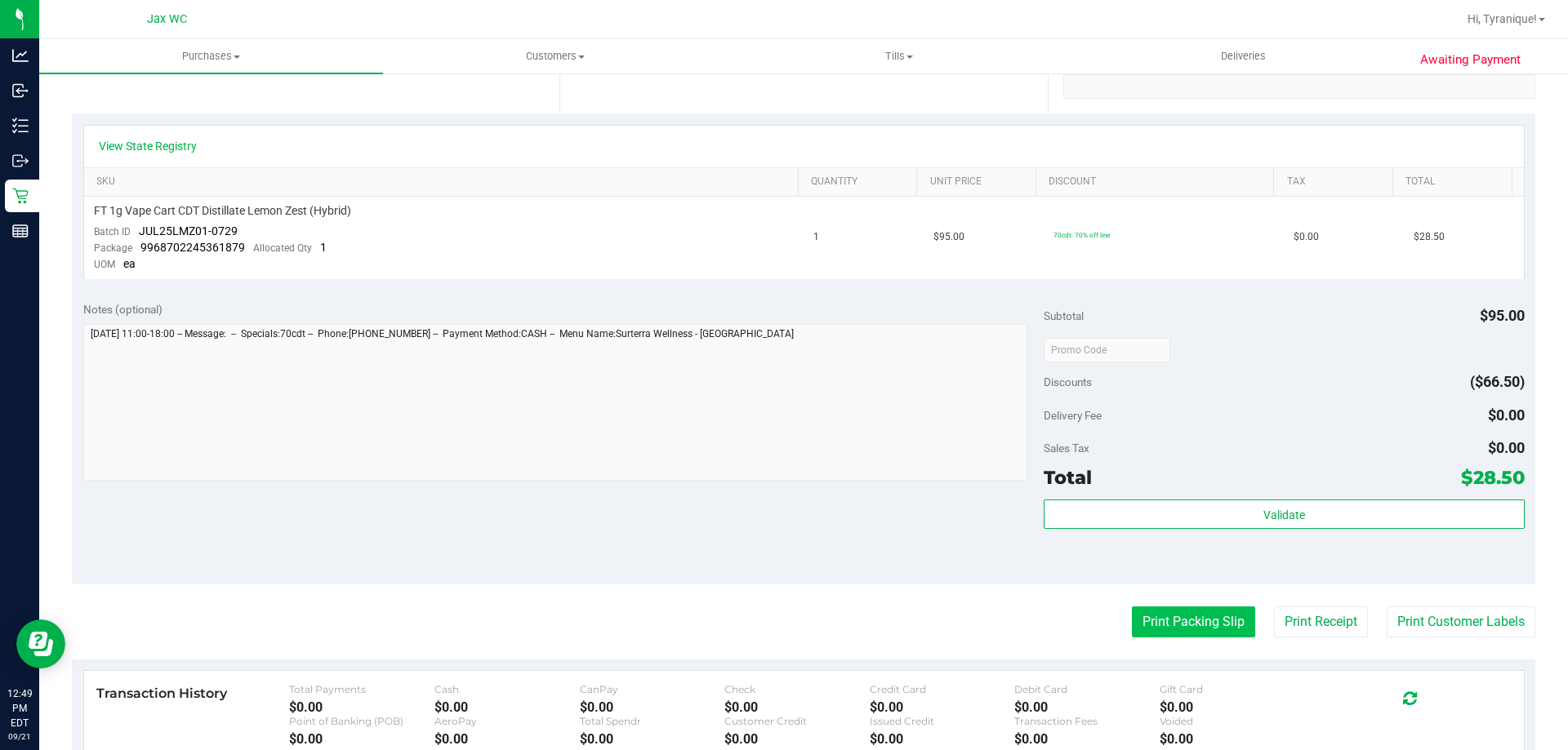
click at [1189, 618] on button "Print Packing Slip" at bounding box center [1194, 622] width 123 height 31
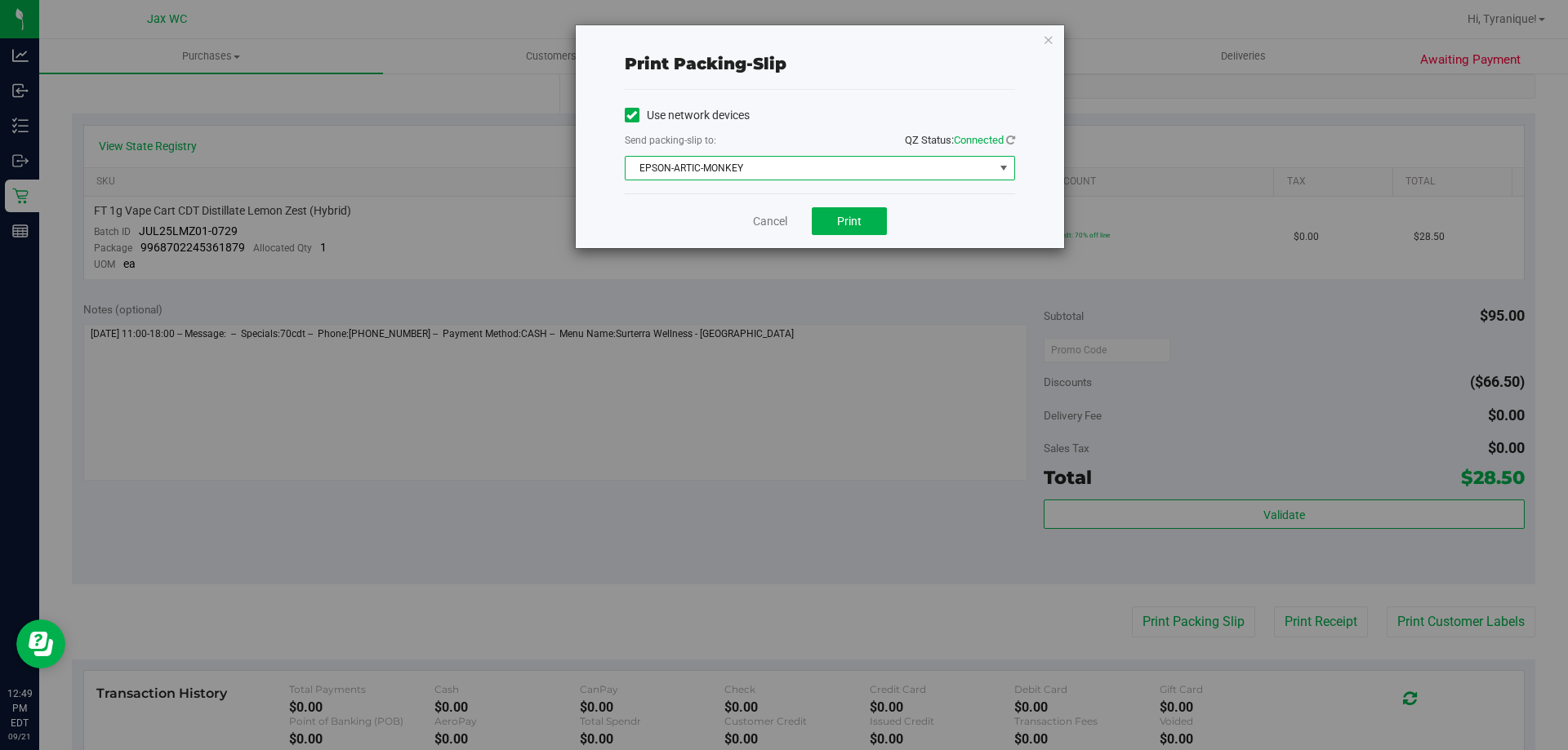
click at [784, 168] on span "EPSON-ARTIC-MONKEY" at bounding box center [810, 168] width 368 height 23
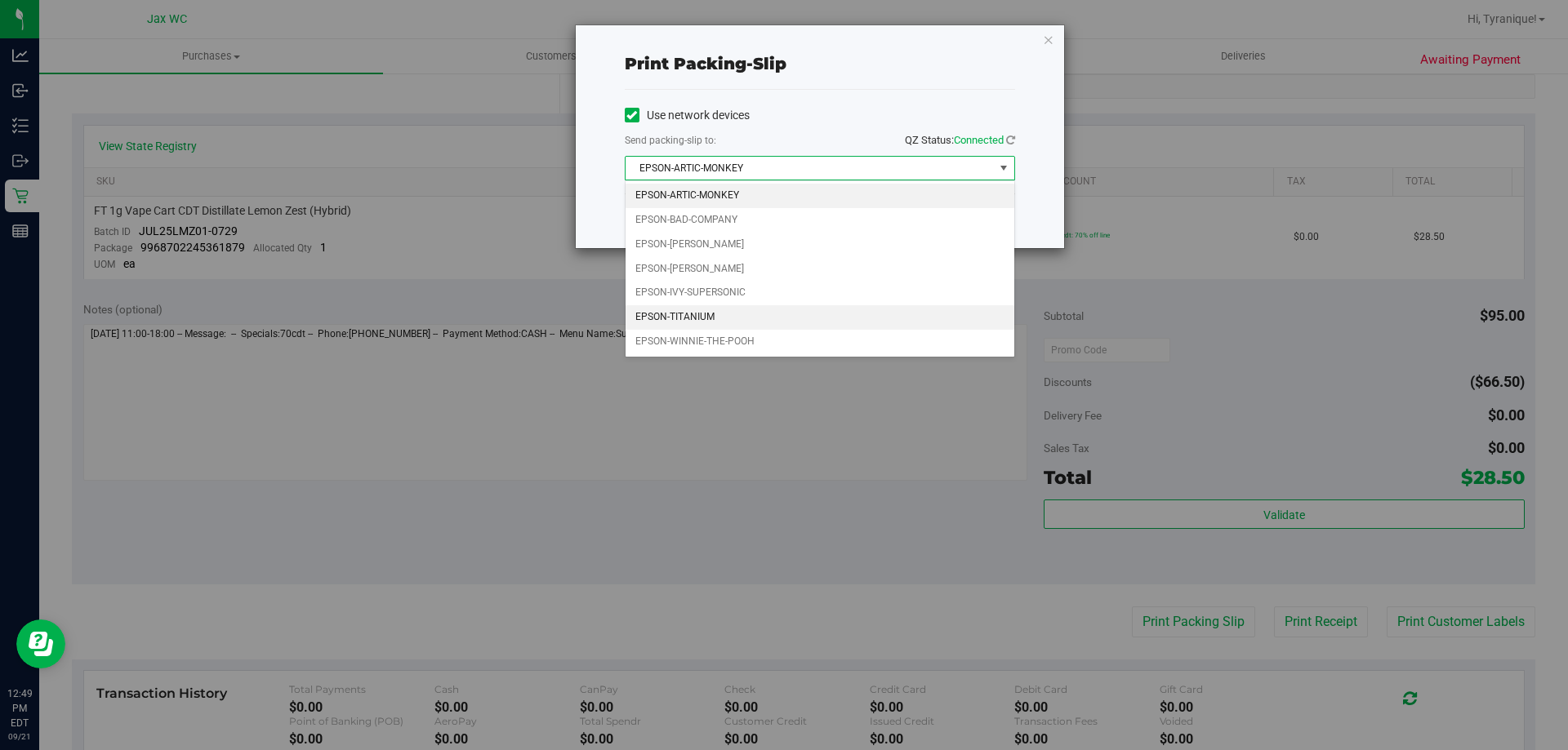
drag, startPoint x: 715, startPoint y: 317, endPoint x: 728, endPoint y: 294, distance: 26.4
click at [715, 316] on li "EPSON-TITANIUM" at bounding box center [820, 317] width 389 height 25
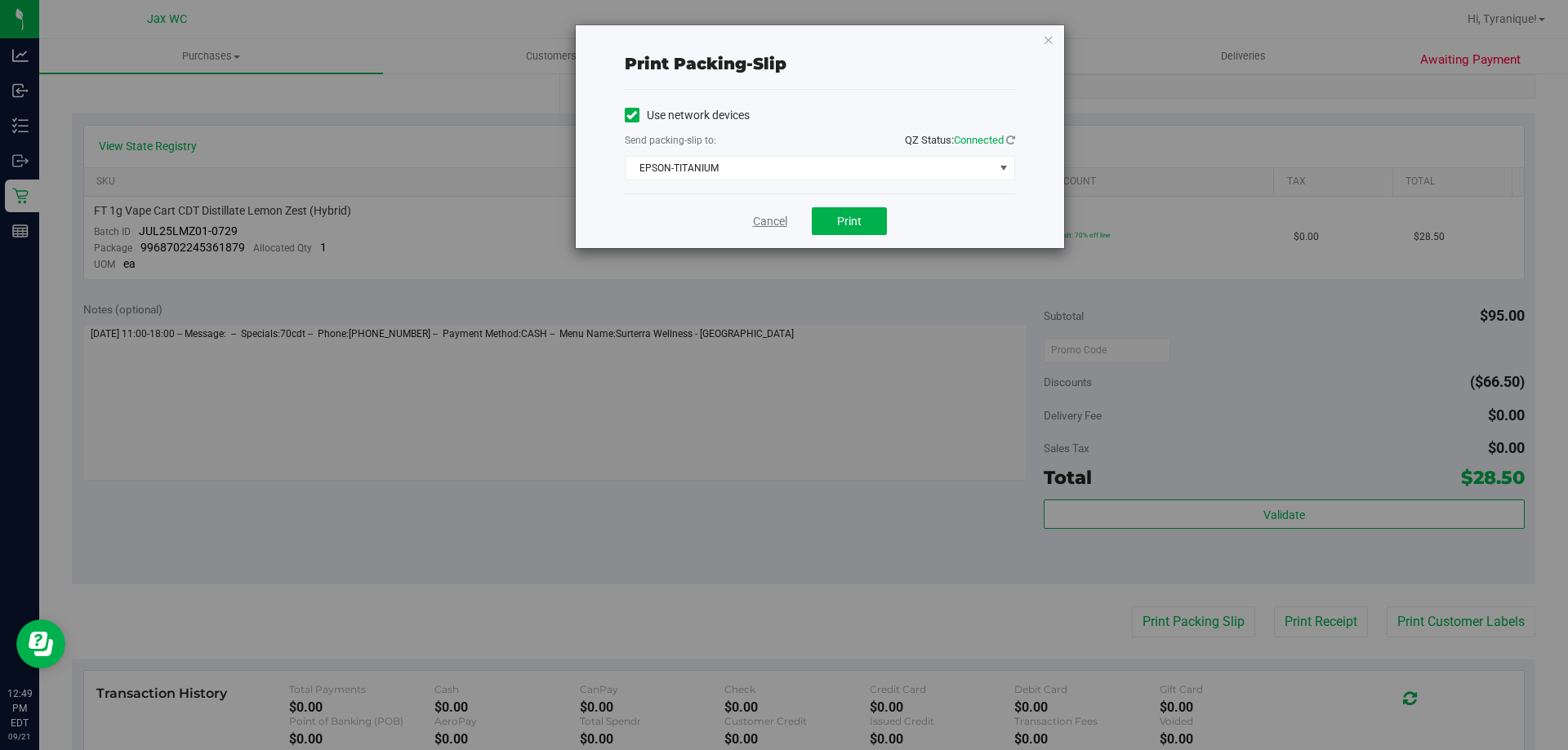
click at [773, 223] on link "Cancel" at bounding box center [770, 221] width 34 height 17
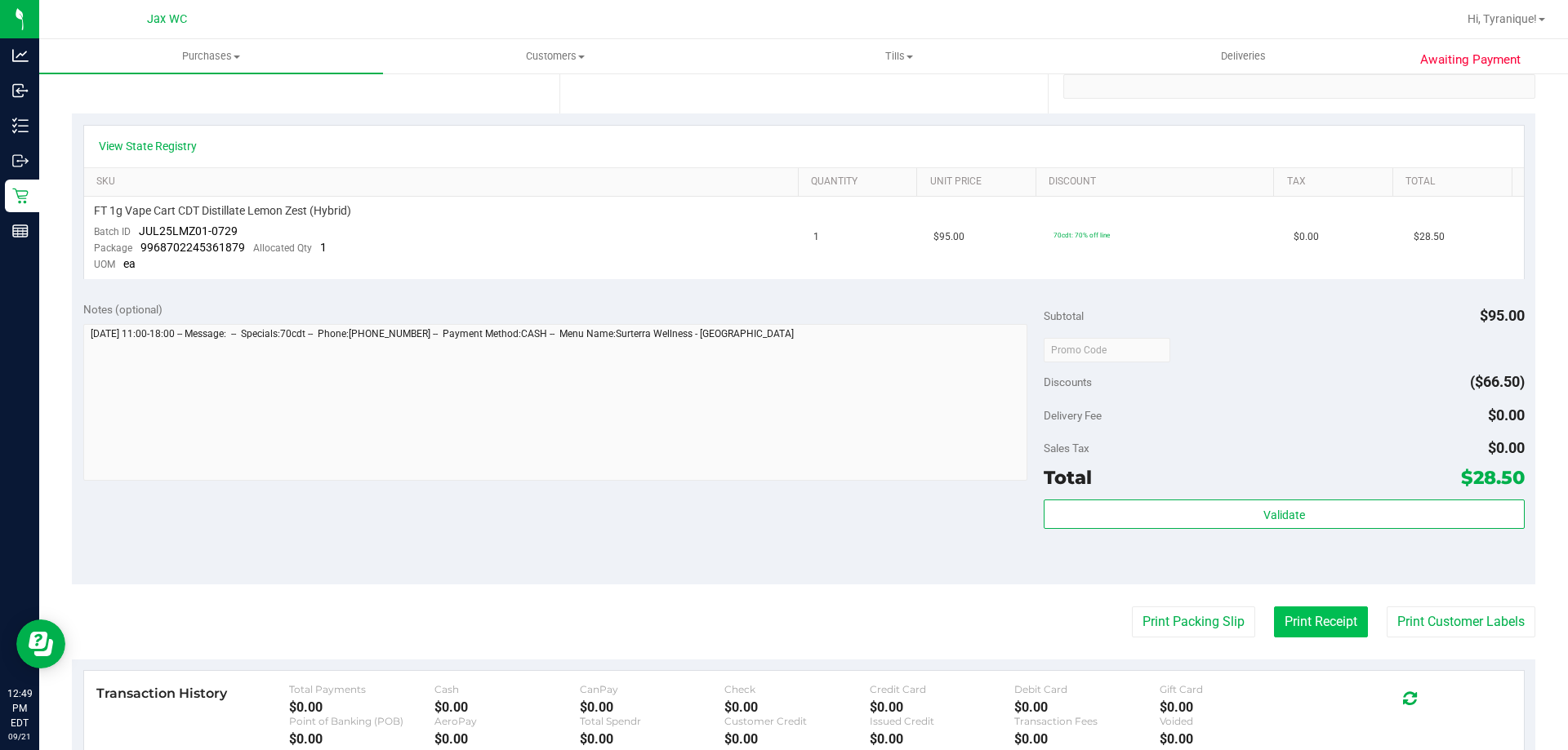
click at [1296, 621] on button "Print Receipt" at bounding box center [1321, 622] width 94 height 31
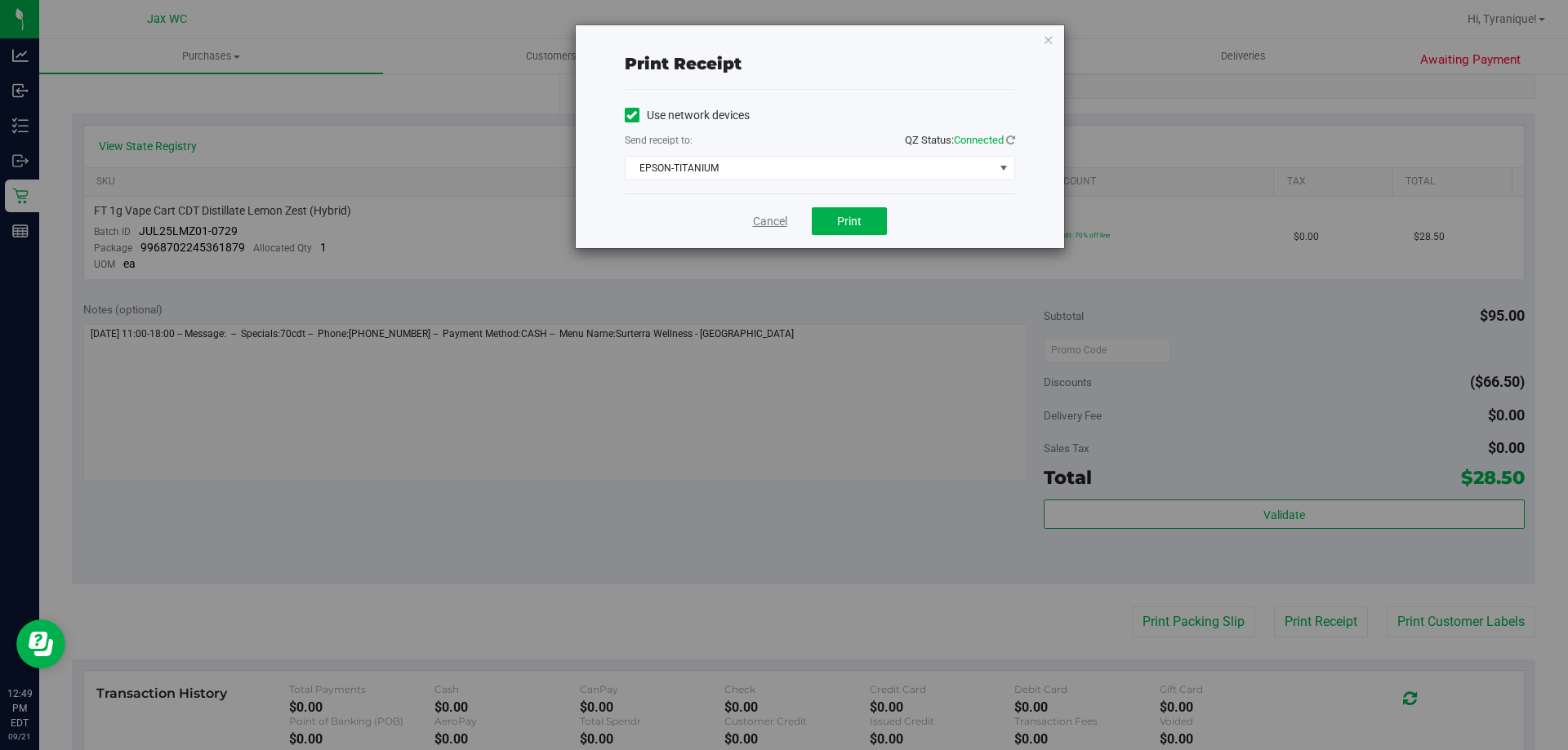
click at [762, 221] on link "Cancel" at bounding box center [770, 221] width 34 height 17
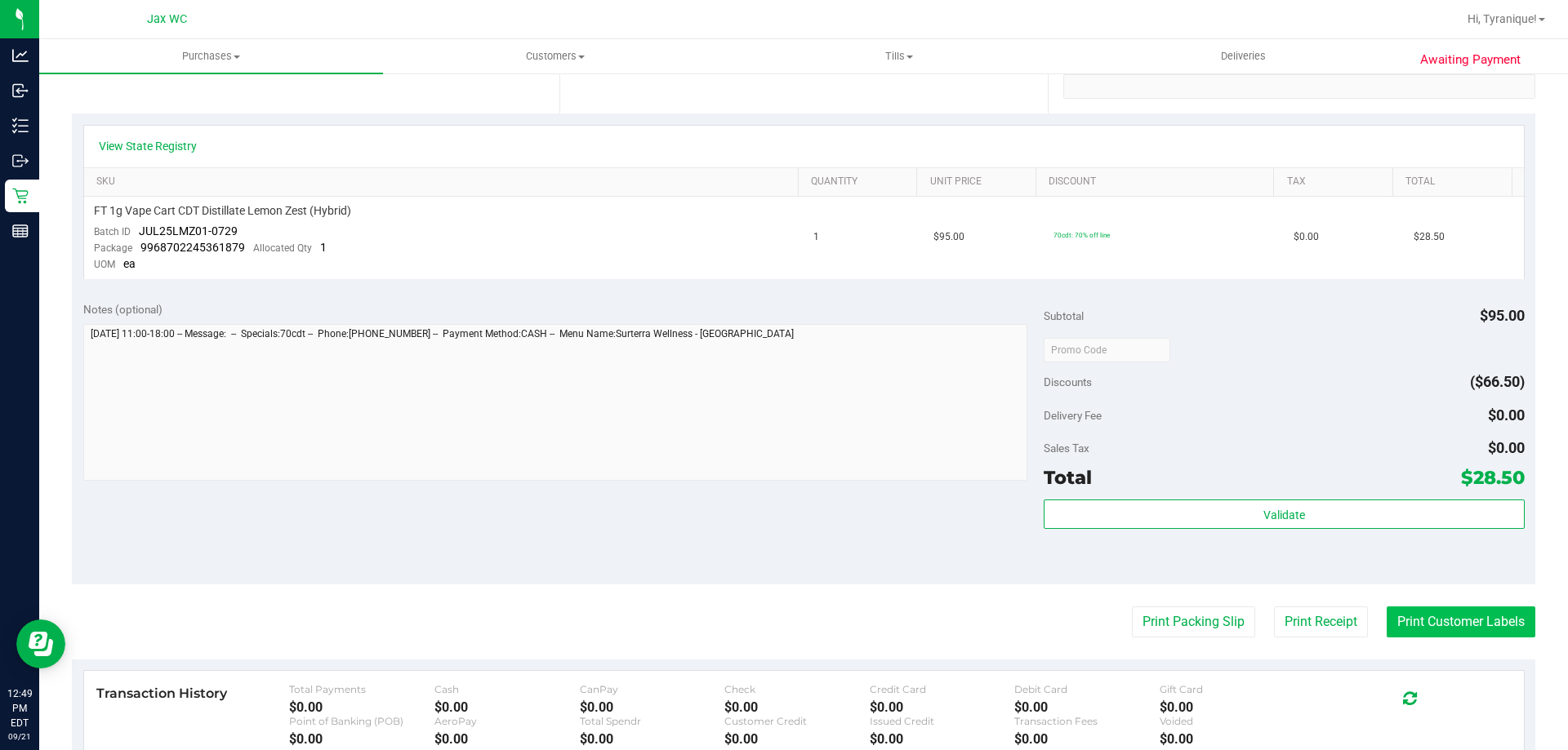
click at [1436, 629] on button "Print Customer Labels" at bounding box center [1461, 622] width 148 height 31
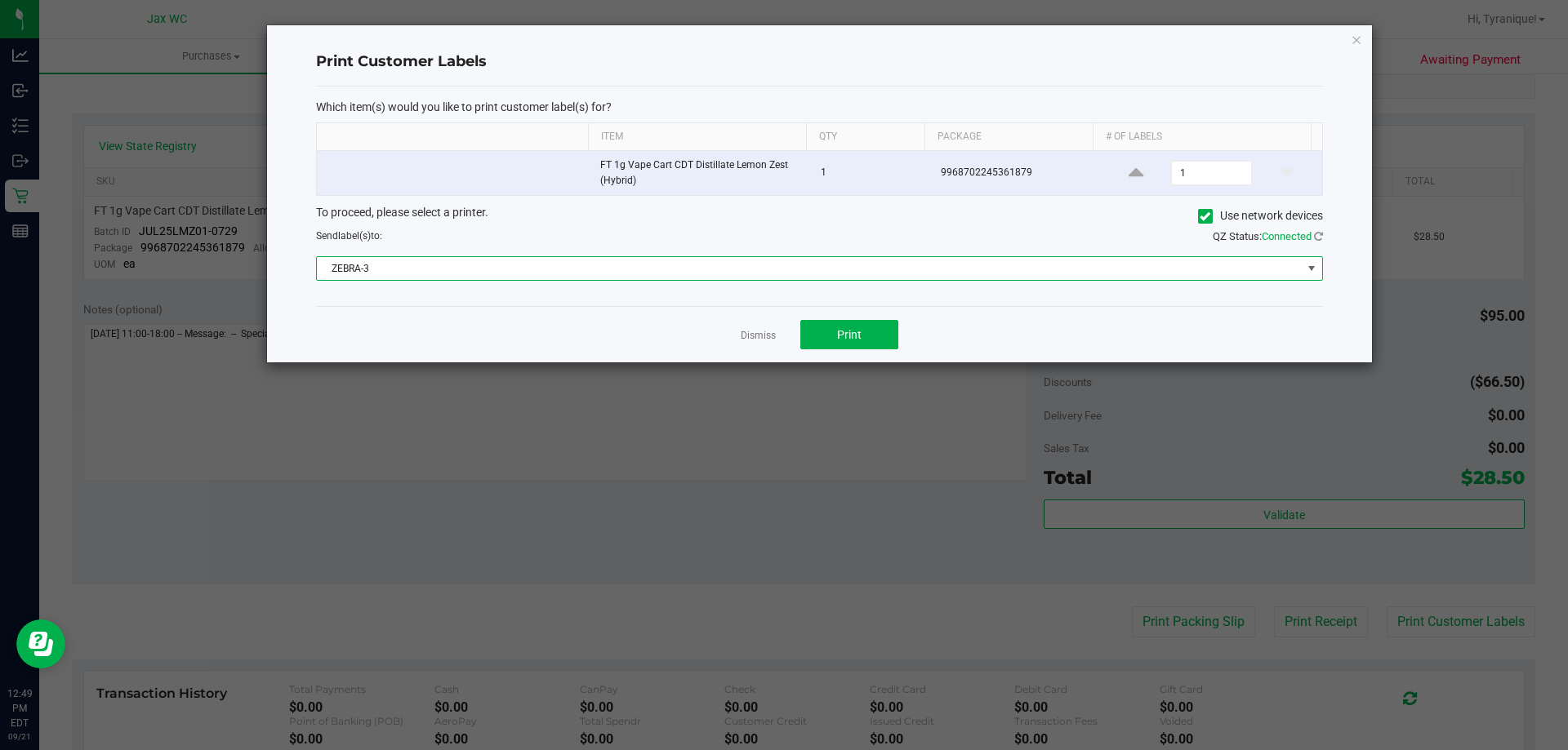
click at [671, 268] on span "ZEBRA-3" at bounding box center [810, 269] width 985 height 23
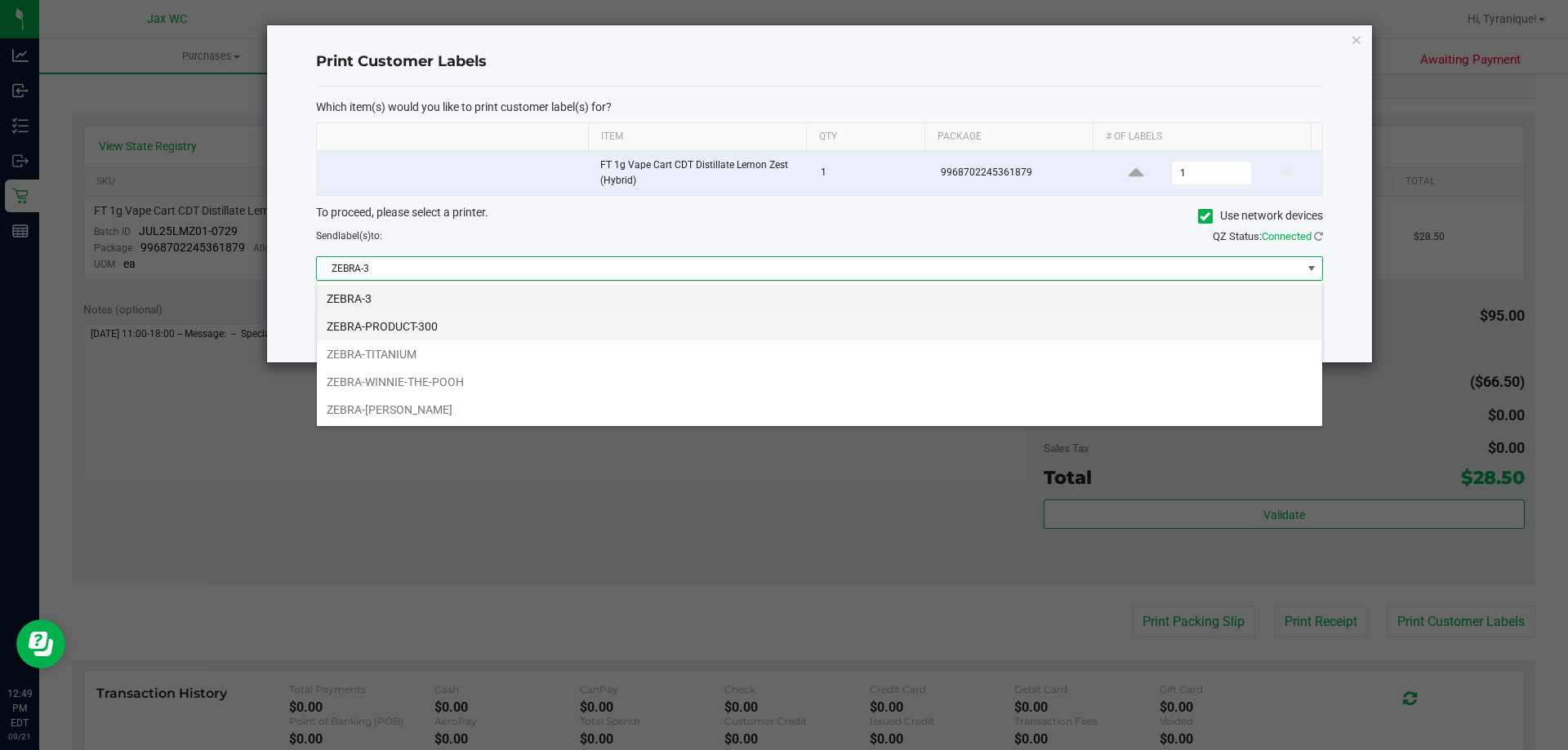
scroll to position [25, 1006]
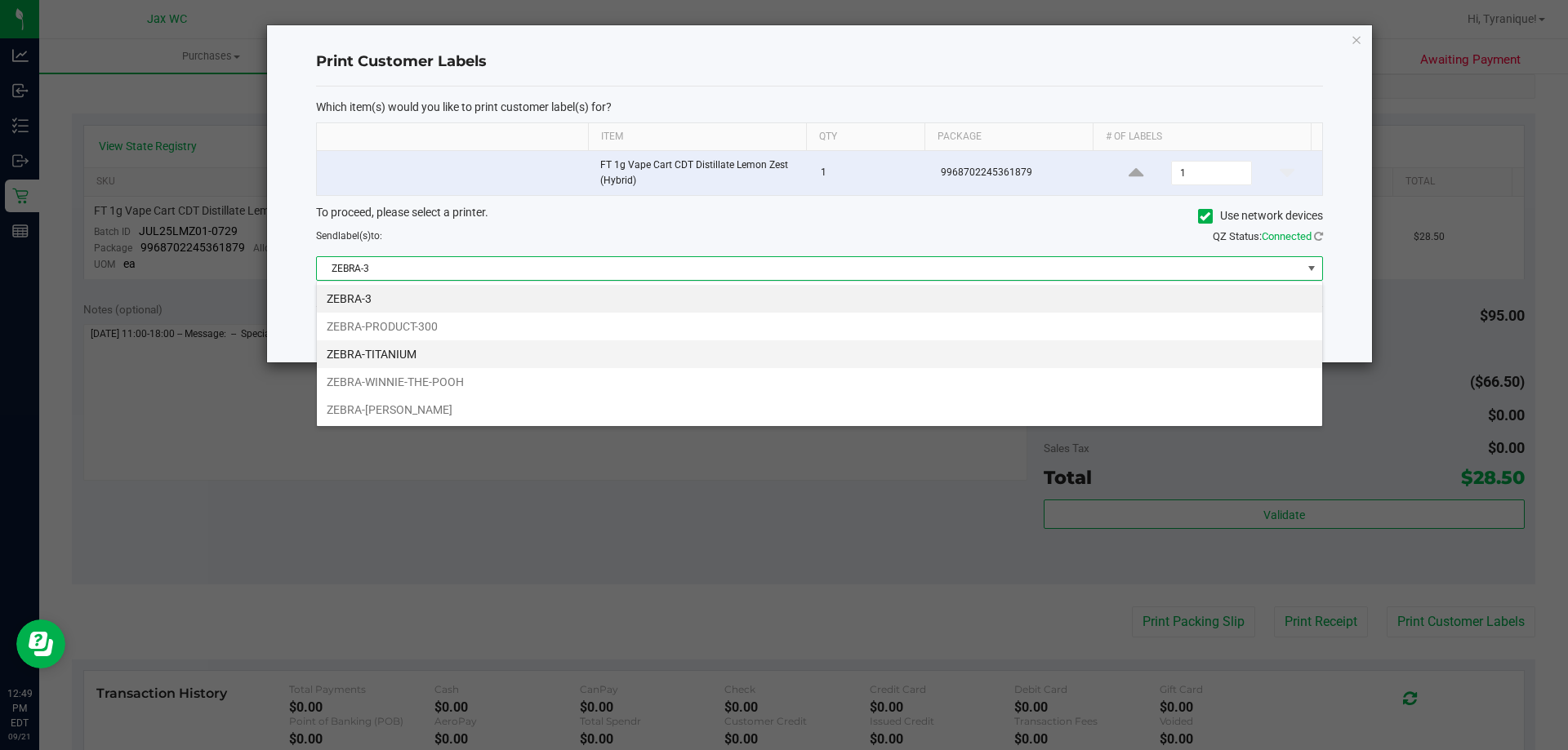
click at [424, 345] on li "ZEBRA-TITANIUM" at bounding box center [820, 354] width 1006 height 28
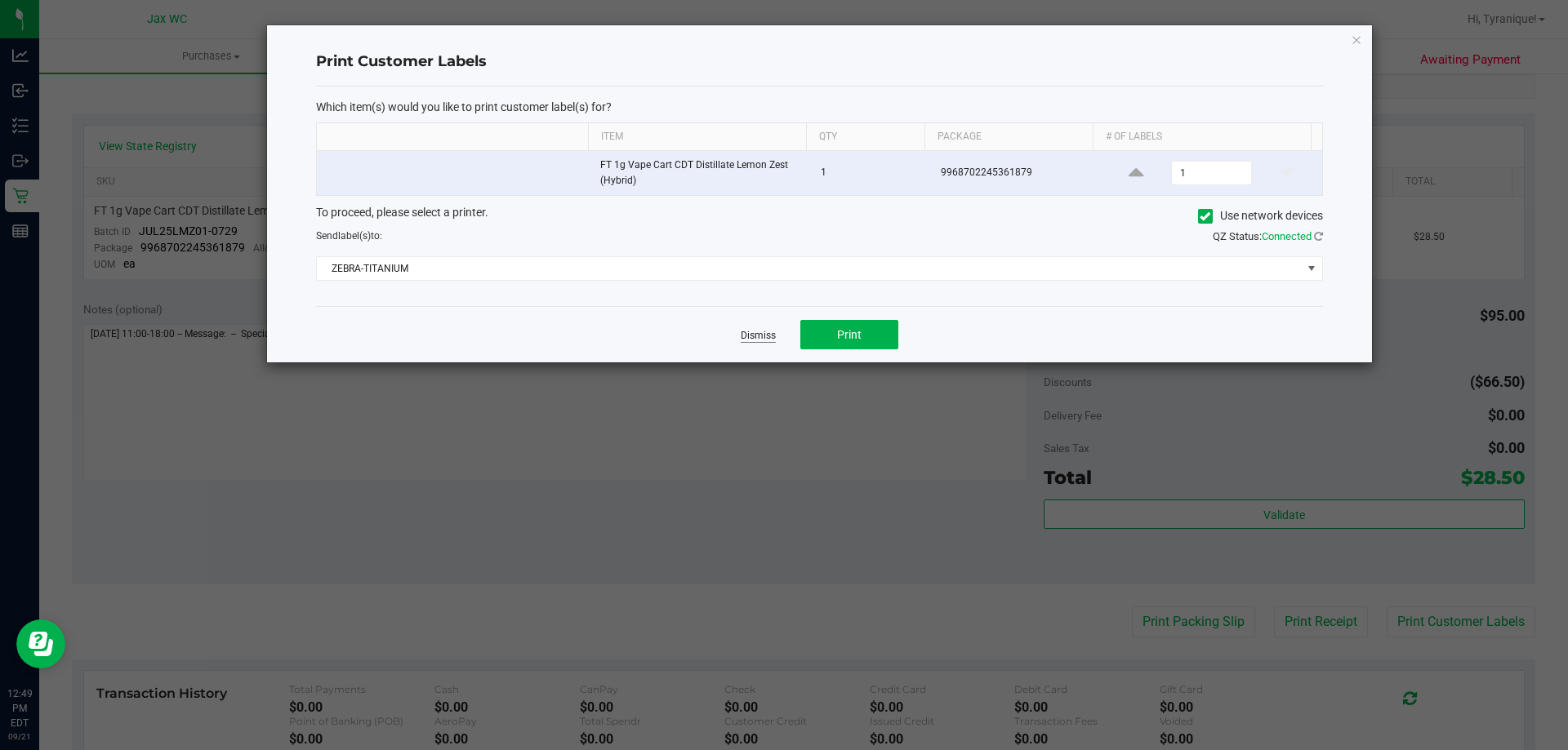
click at [759, 336] on link "Dismiss" at bounding box center [758, 336] width 35 height 14
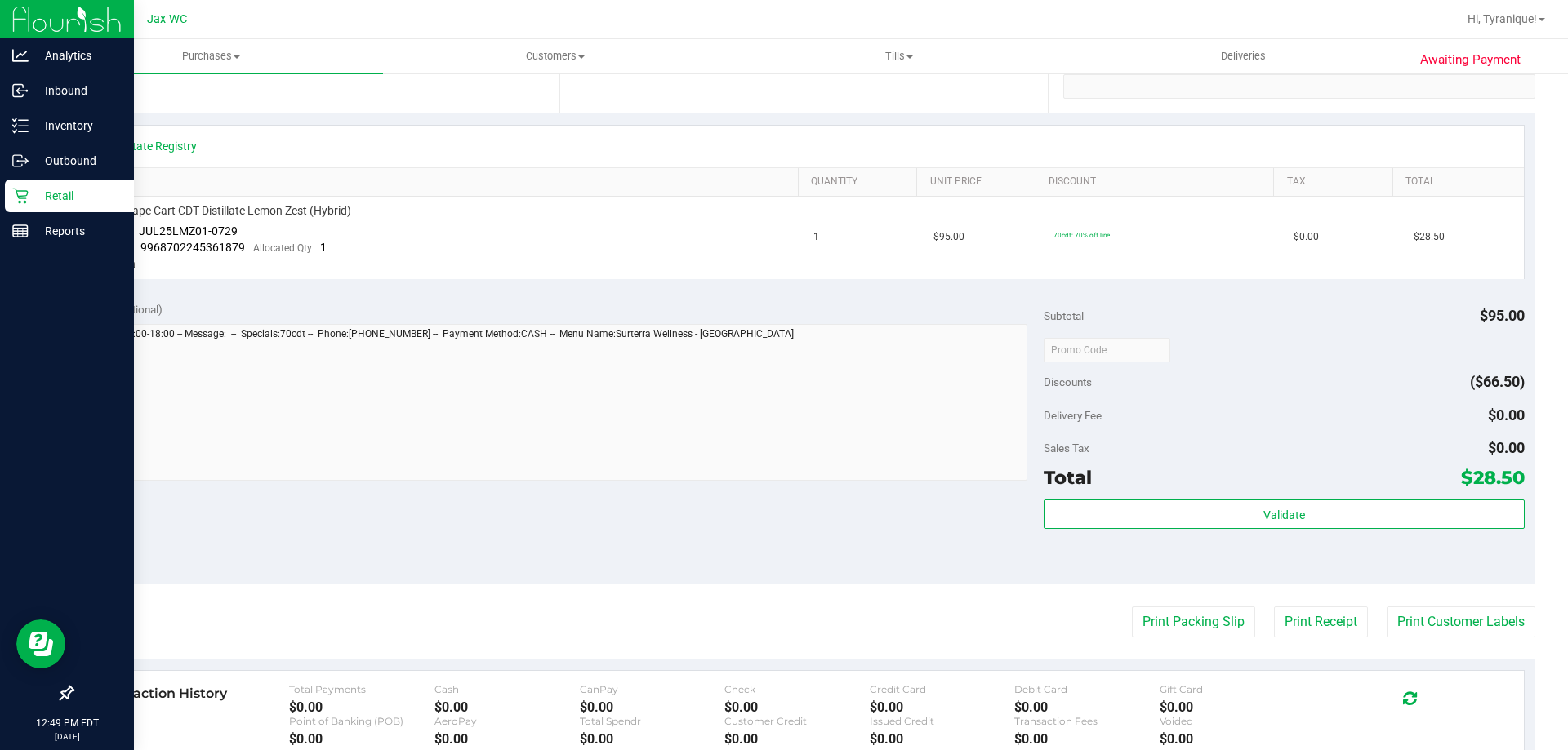
click at [21, 194] on icon at bounding box center [20, 196] width 16 height 16
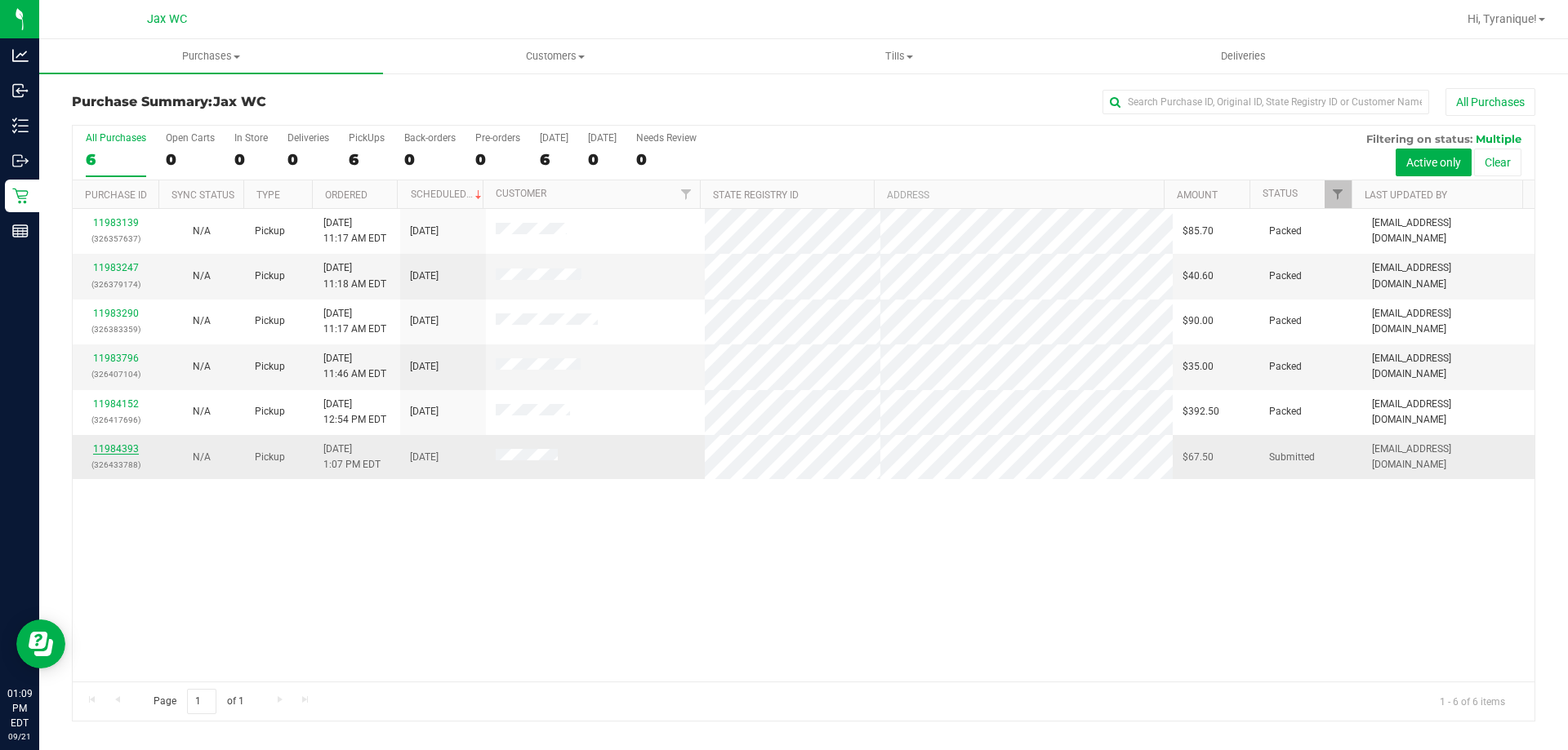
click at [125, 452] on link "11984393" at bounding box center [116, 449] width 46 height 11
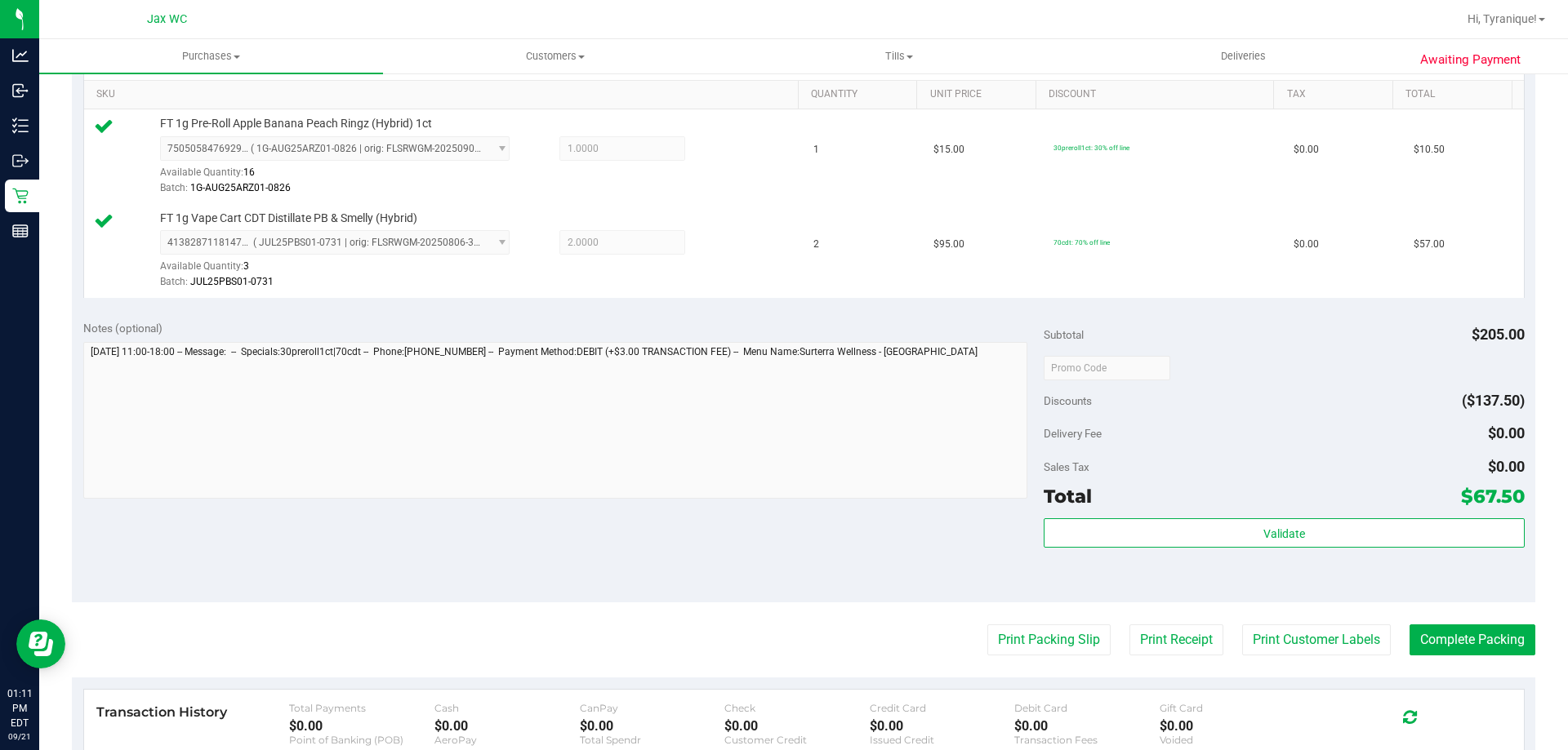
scroll to position [490, 0]
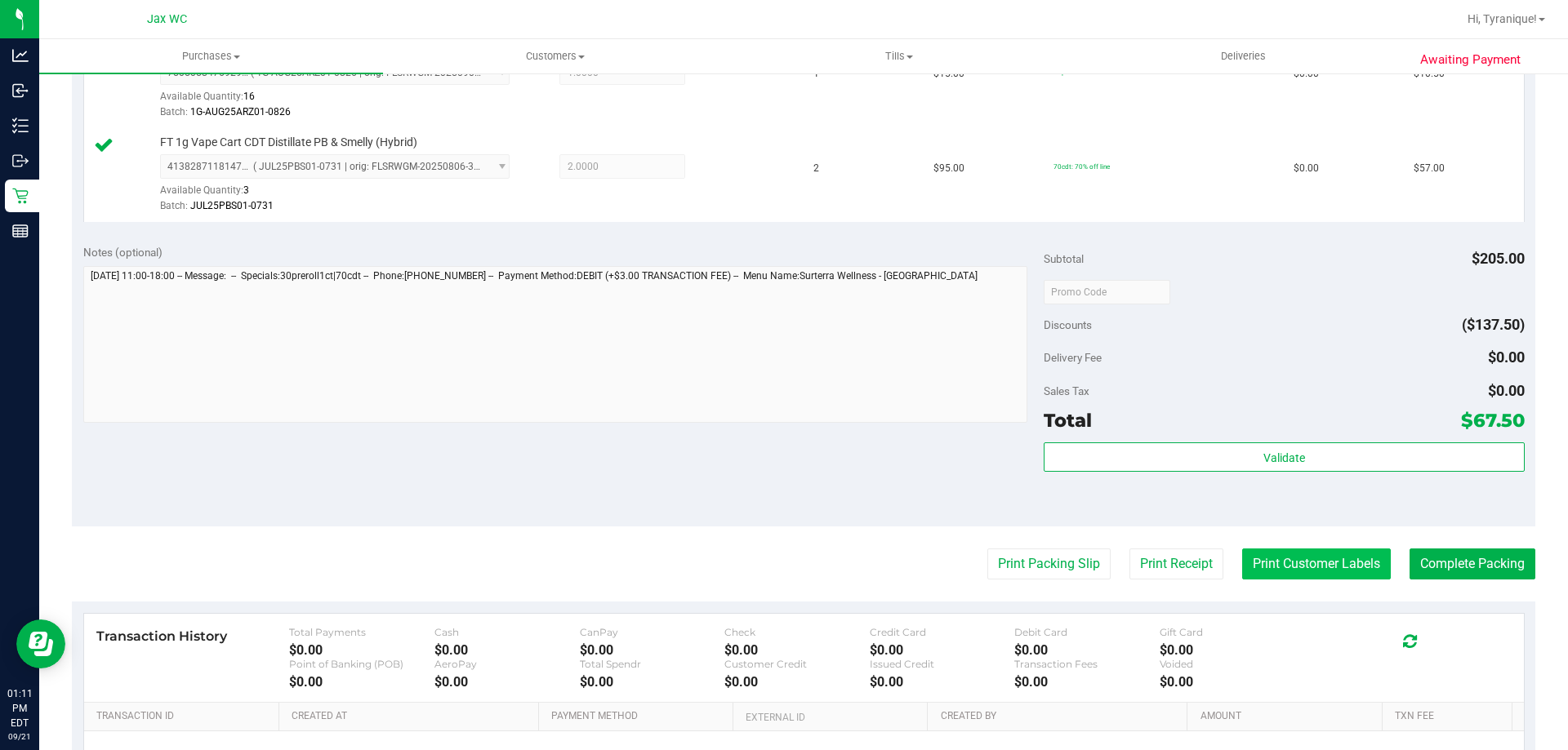
click at [1277, 560] on button "Print Customer Labels" at bounding box center [1316, 564] width 148 height 31
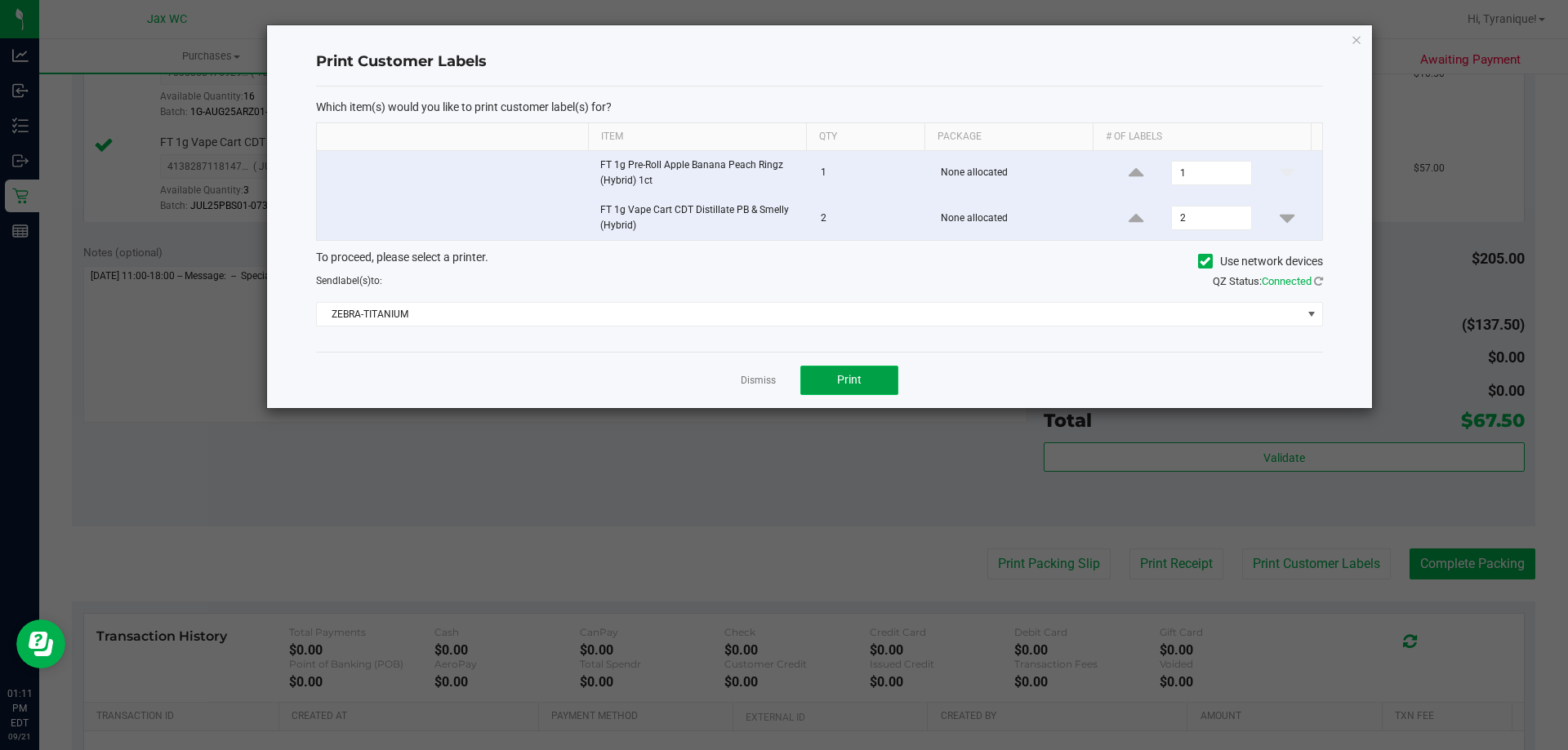
click at [846, 367] on button "Print" at bounding box center [849, 381] width 98 height 30
click at [1353, 39] on icon "button" at bounding box center [1356, 40] width 11 height 20
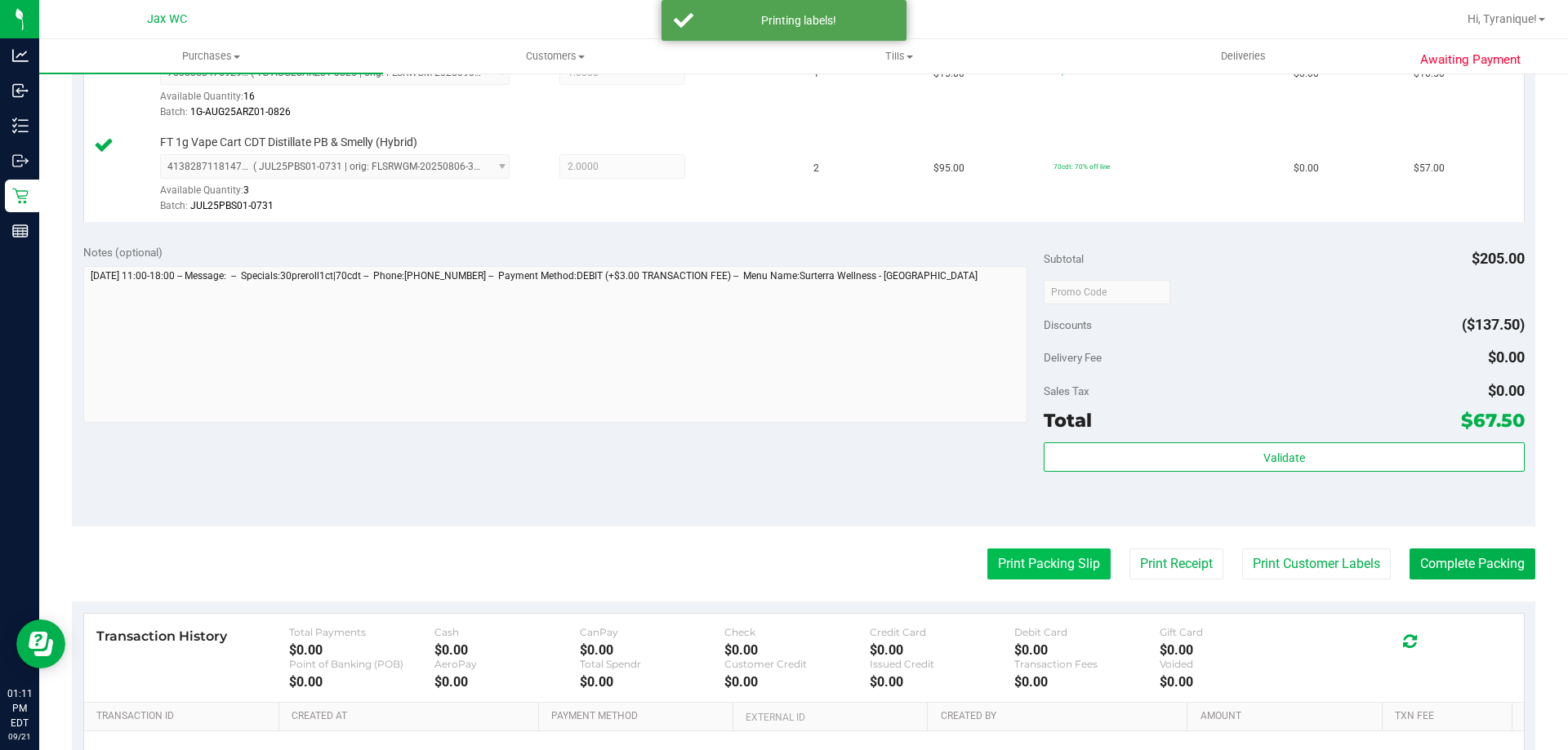
click at [1047, 558] on button "Print Packing Slip" at bounding box center [1049, 564] width 123 height 31
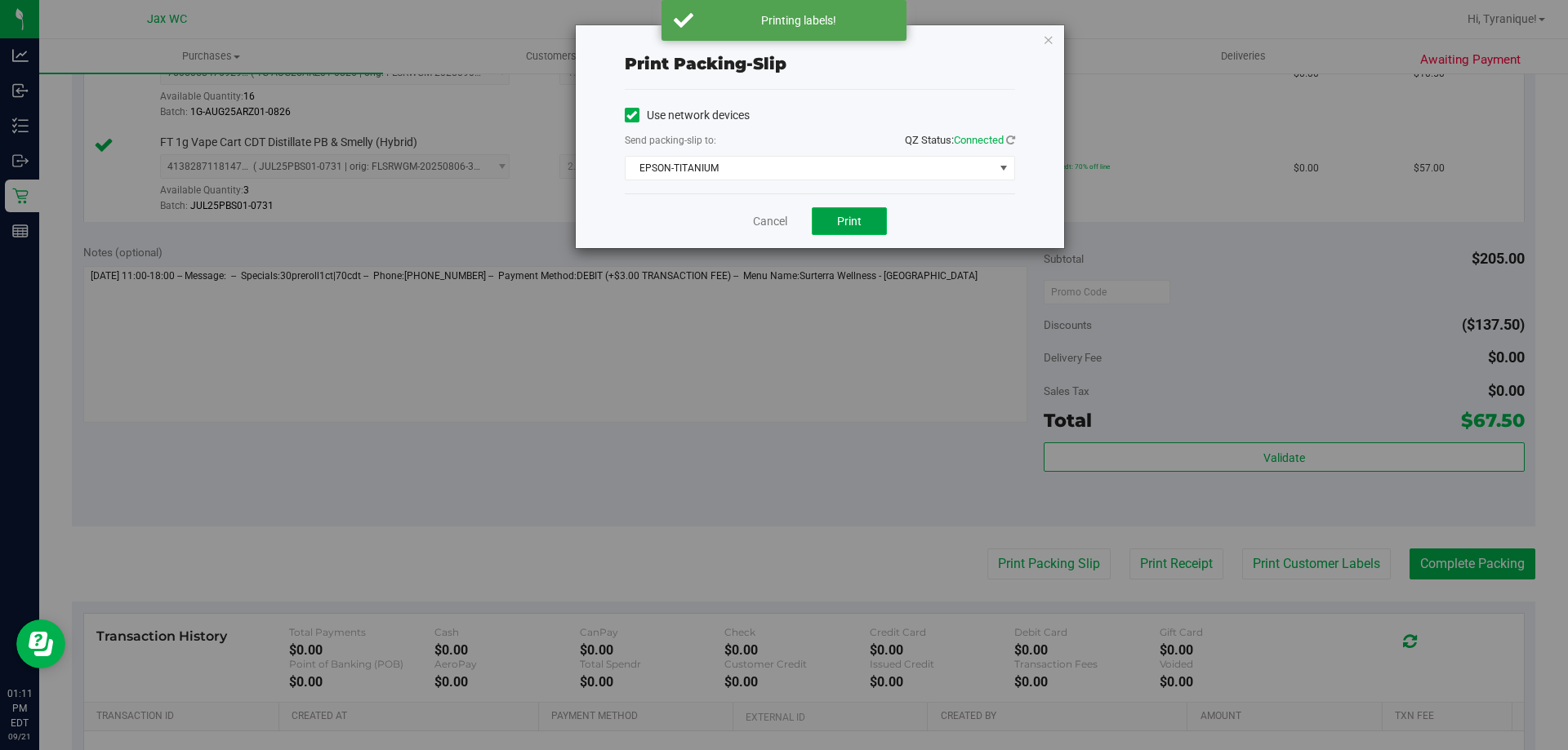
click at [845, 224] on span "Print" at bounding box center [849, 221] width 25 height 13
click at [1047, 45] on icon "button" at bounding box center [1048, 40] width 11 height 20
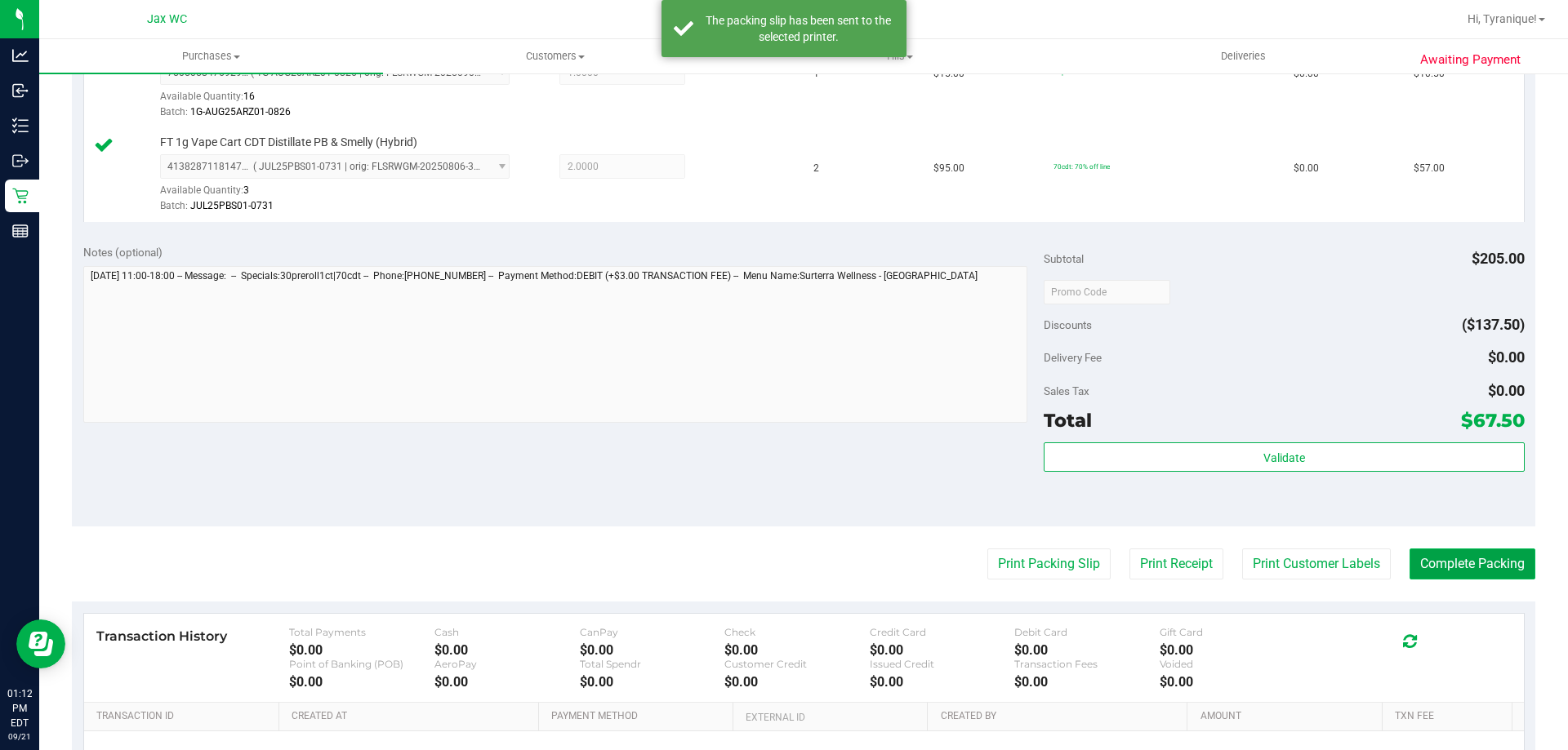
click at [1440, 563] on button "Complete Packing" at bounding box center [1472, 564] width 125 height 31
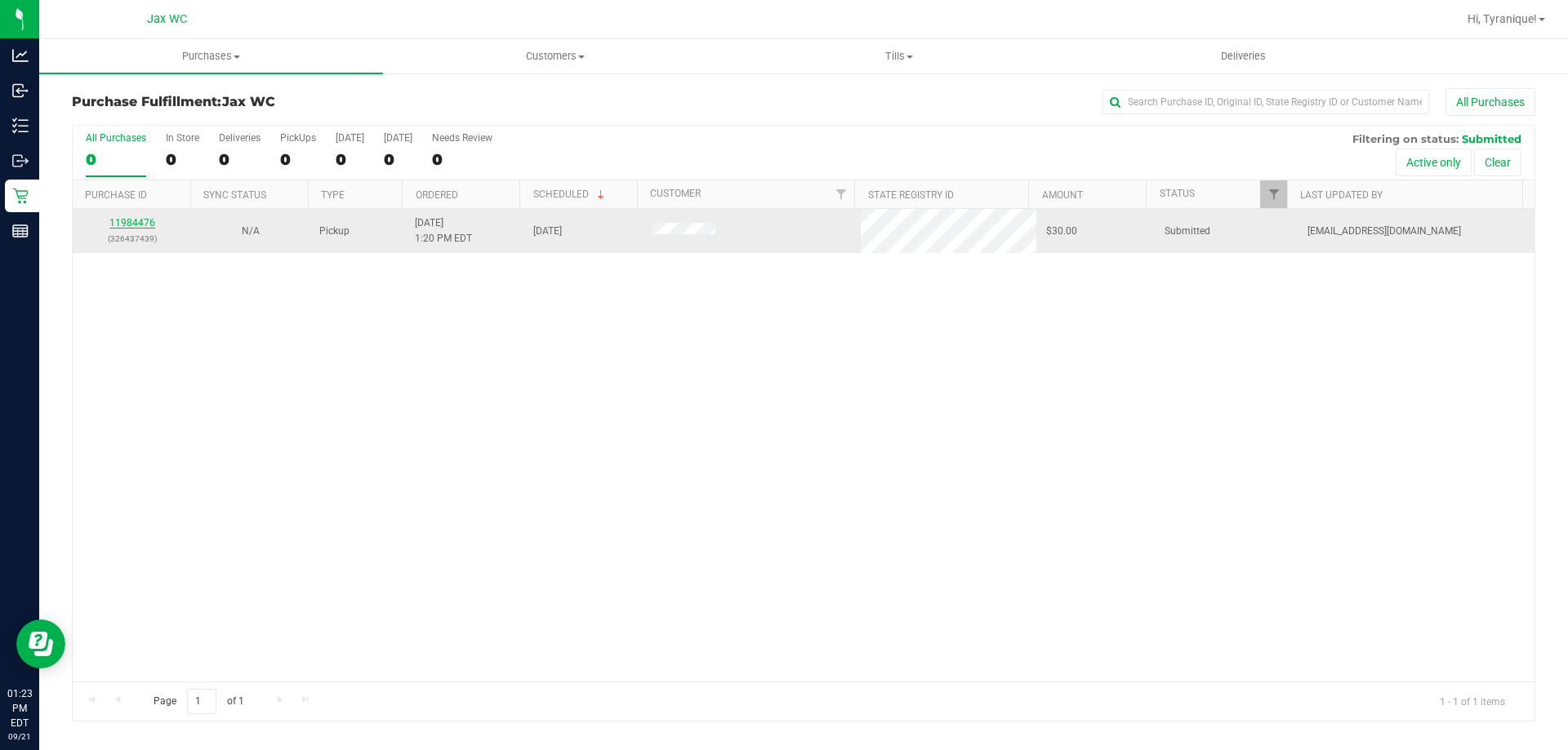
click at [137, 220] on link "11984476" at bounding box center [132, 222] width 46 height 11
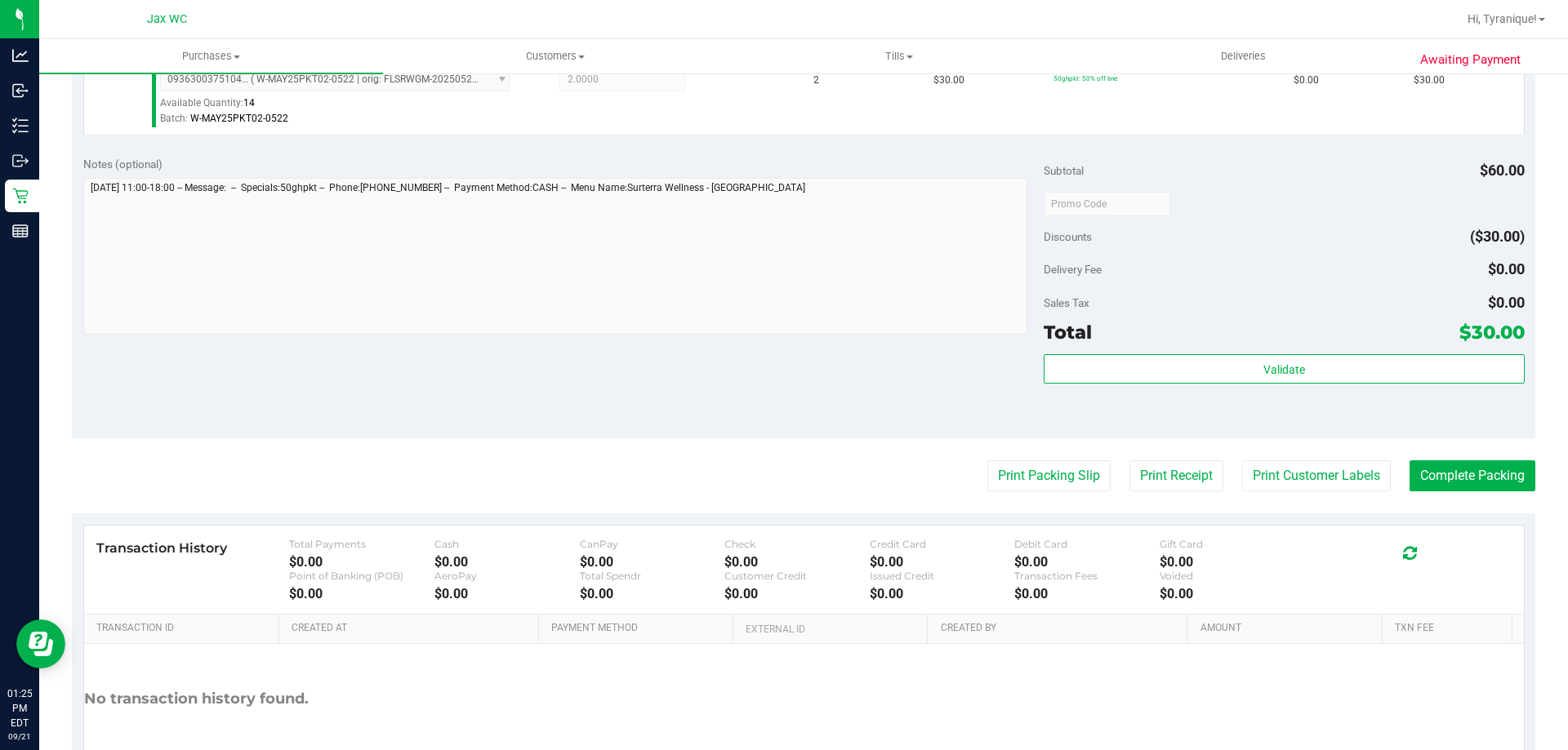
scroll to position [490, 0]
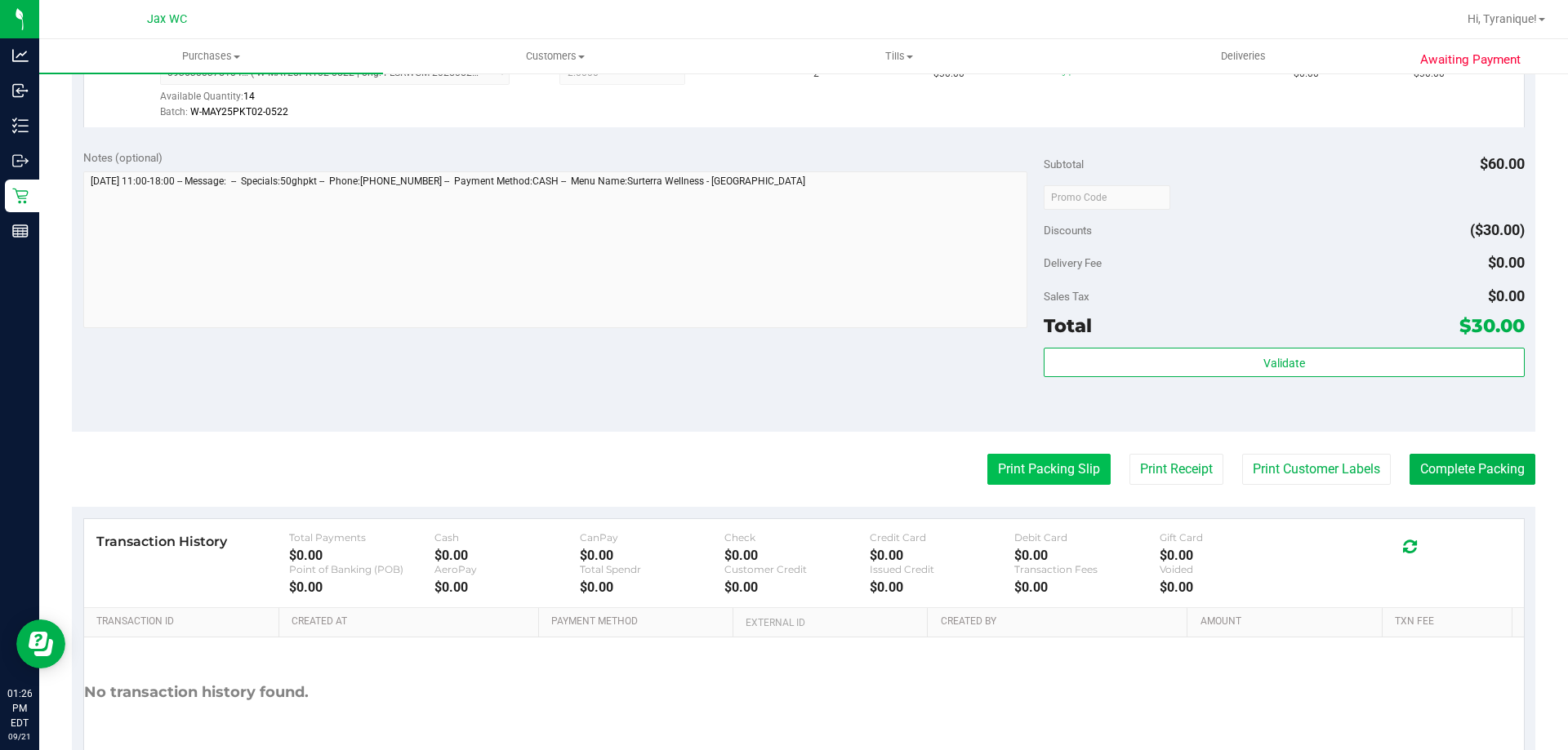
click at [1020, 480] on button "Print Packing Slip" at bounding box center [1049, 469] width 123 height 31
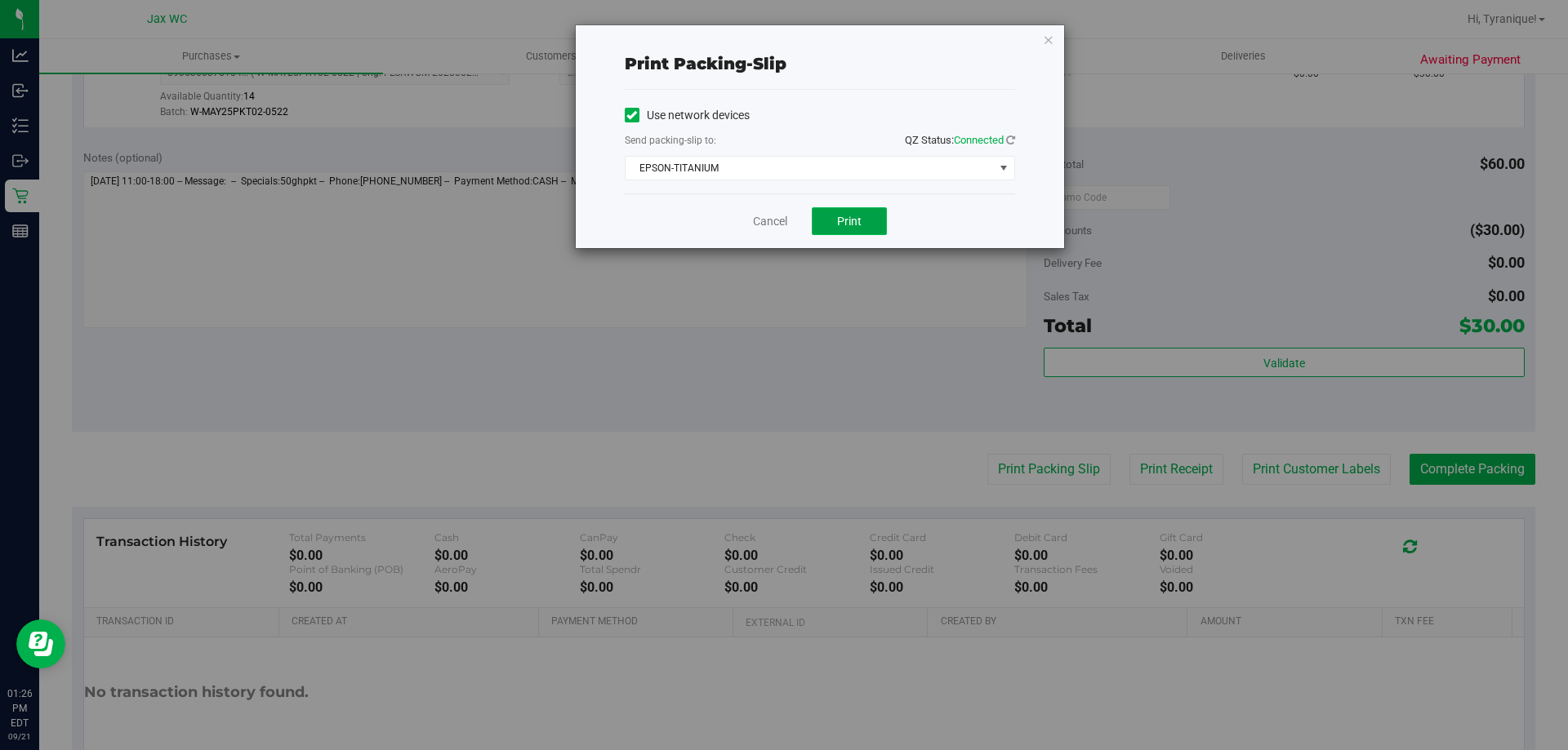
click at [846, 234] on button "Print" at bounding box center [850, 222] width 76 height 28
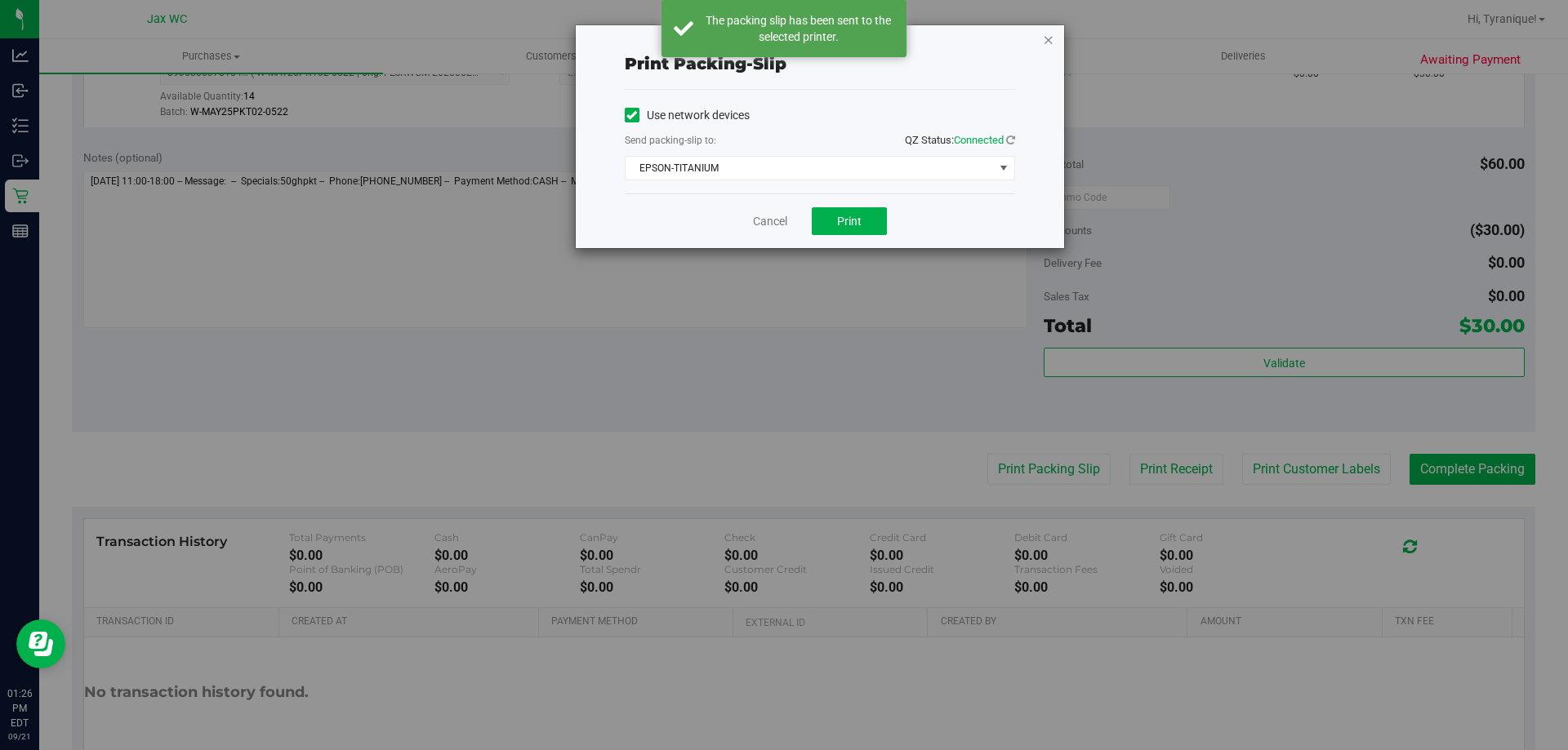
click at [1044, 41] on icon "button" at bounding box center [1048, 40] width 11 height 20
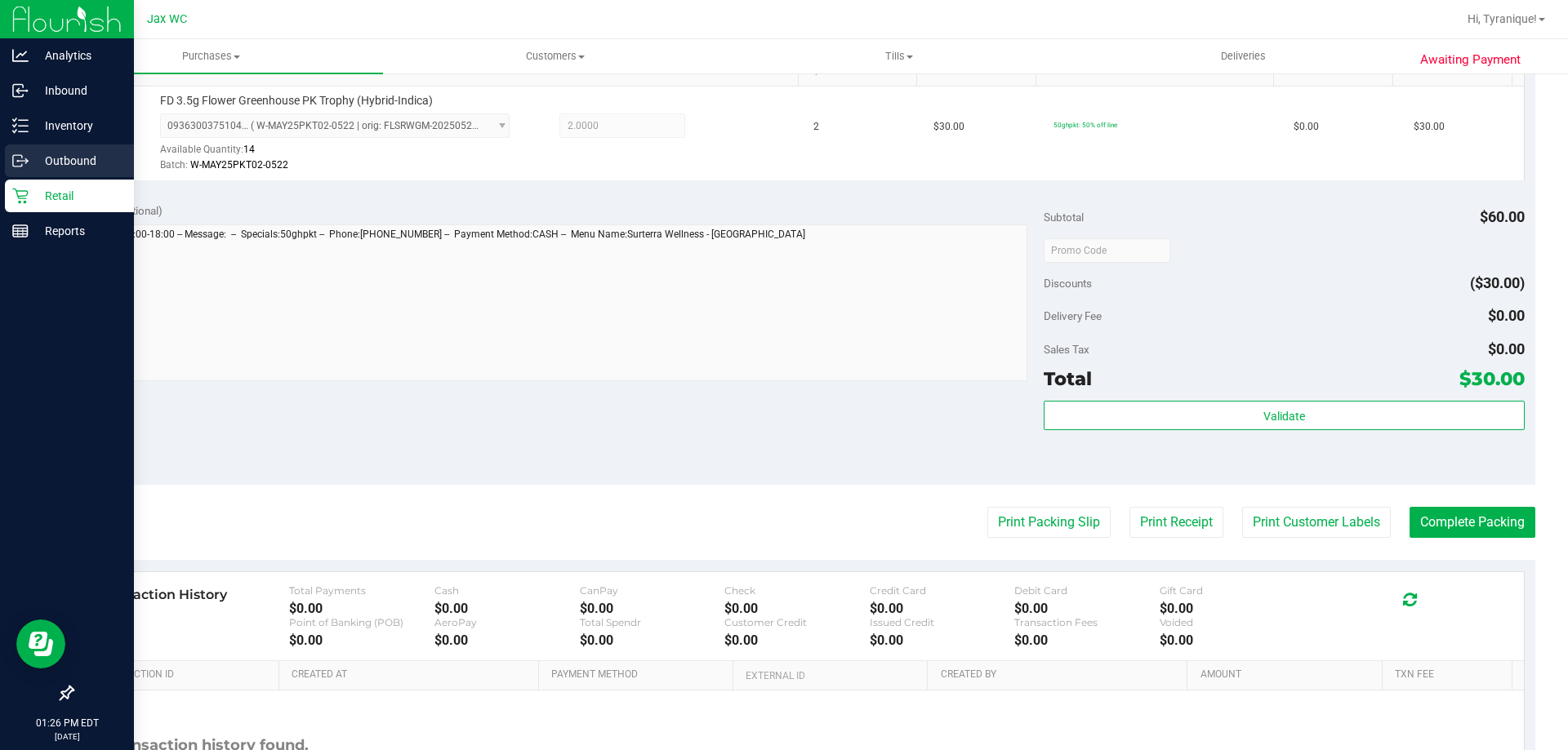
scroll to position [408, 0]
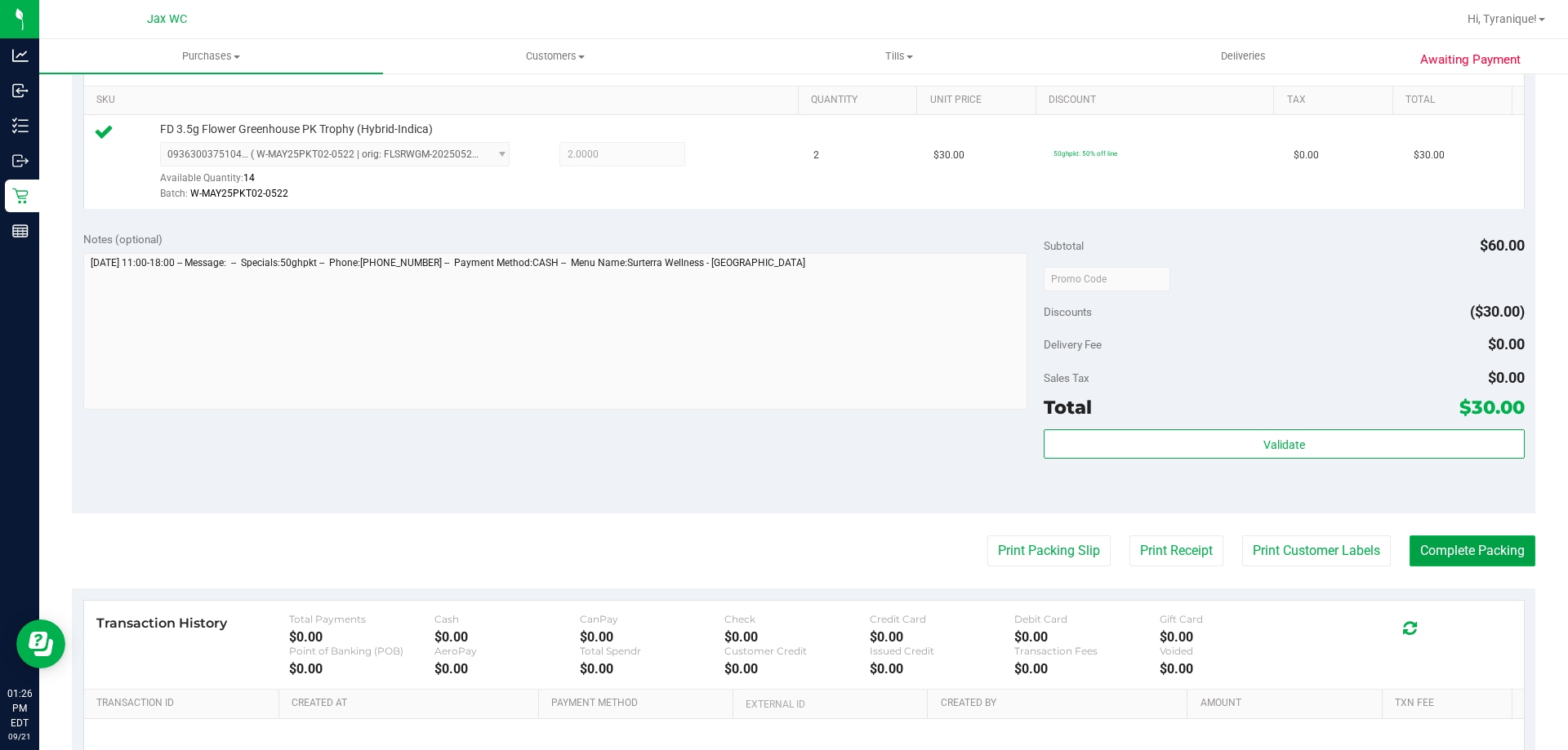
click at [1465, 542] on button "Complete Packing" at bounding box center [1472, 551] width 125 height 31
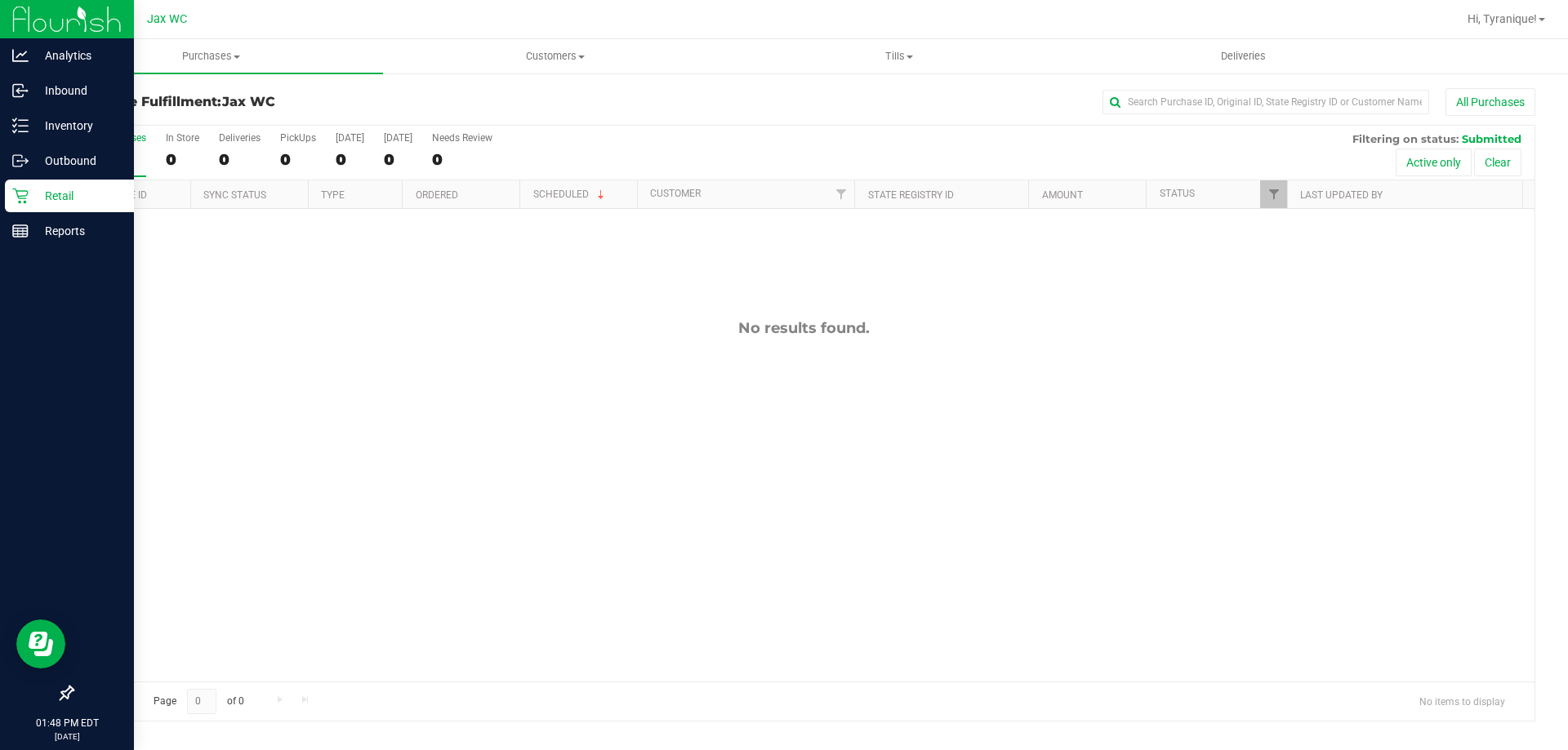
click at [80, 193] on p "Retail" at bounding box center [78, 196] width 98 height 20
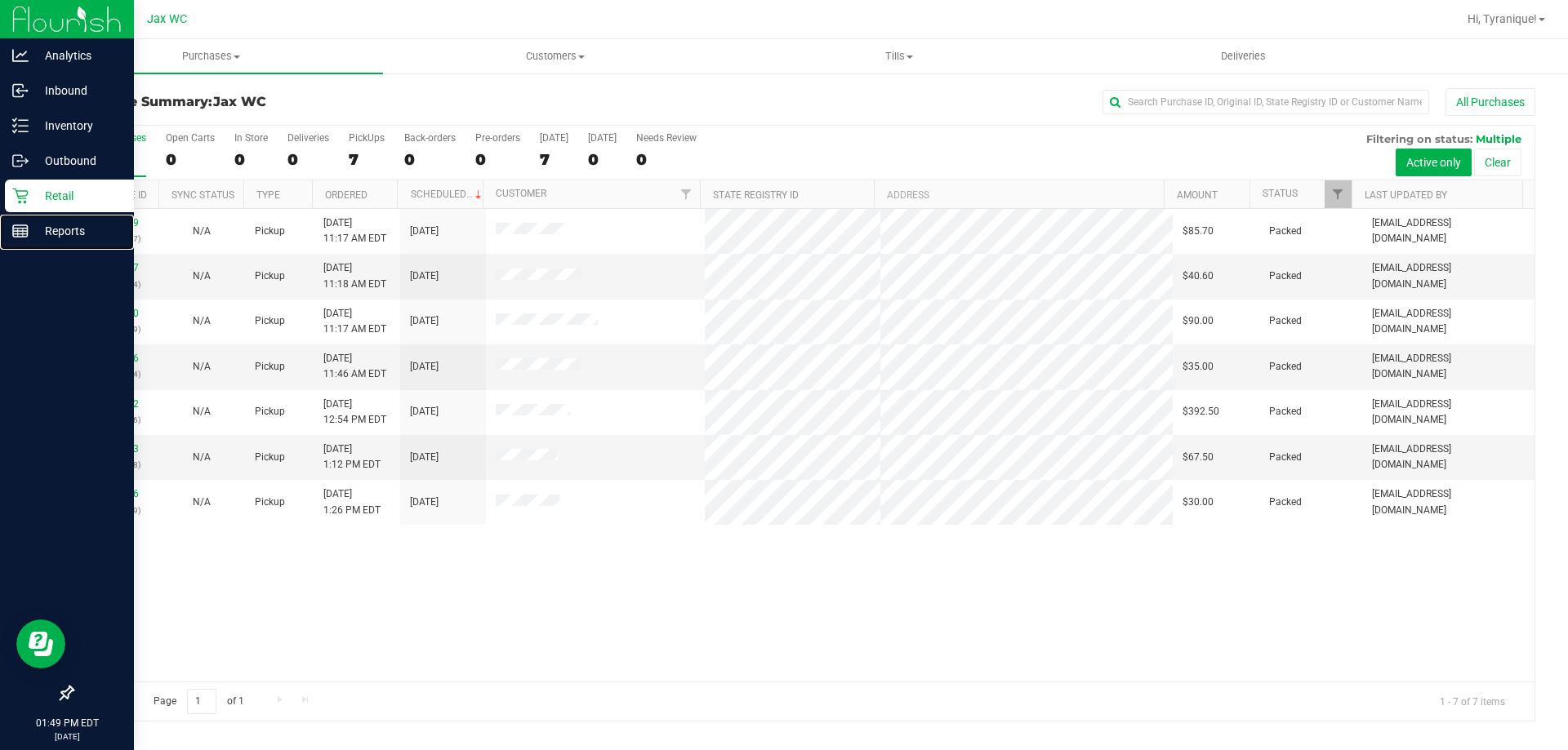
drag, startPoint x: 0, startPoint y: 234, endPoint x: 0, endPoint y: 205, distance: 29.0
